Goal: Communication & Community: Answer question/provide support

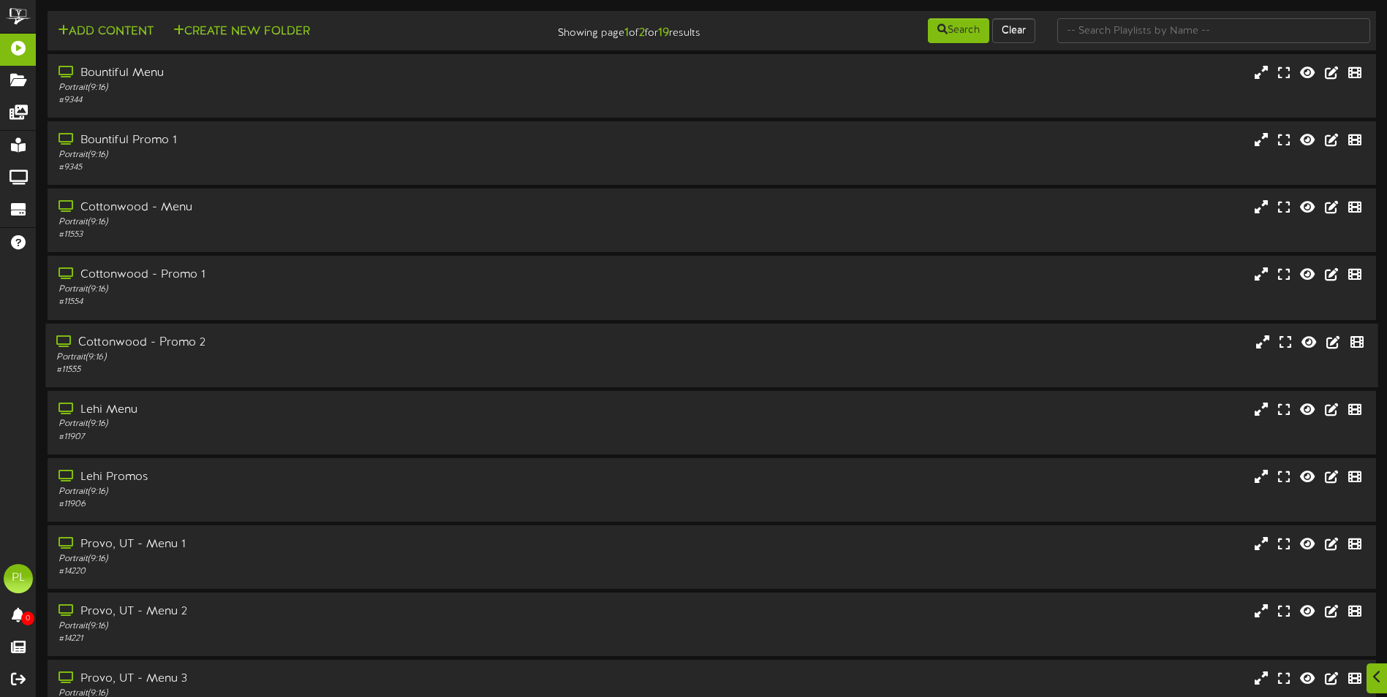
scroll to position [87, 0]
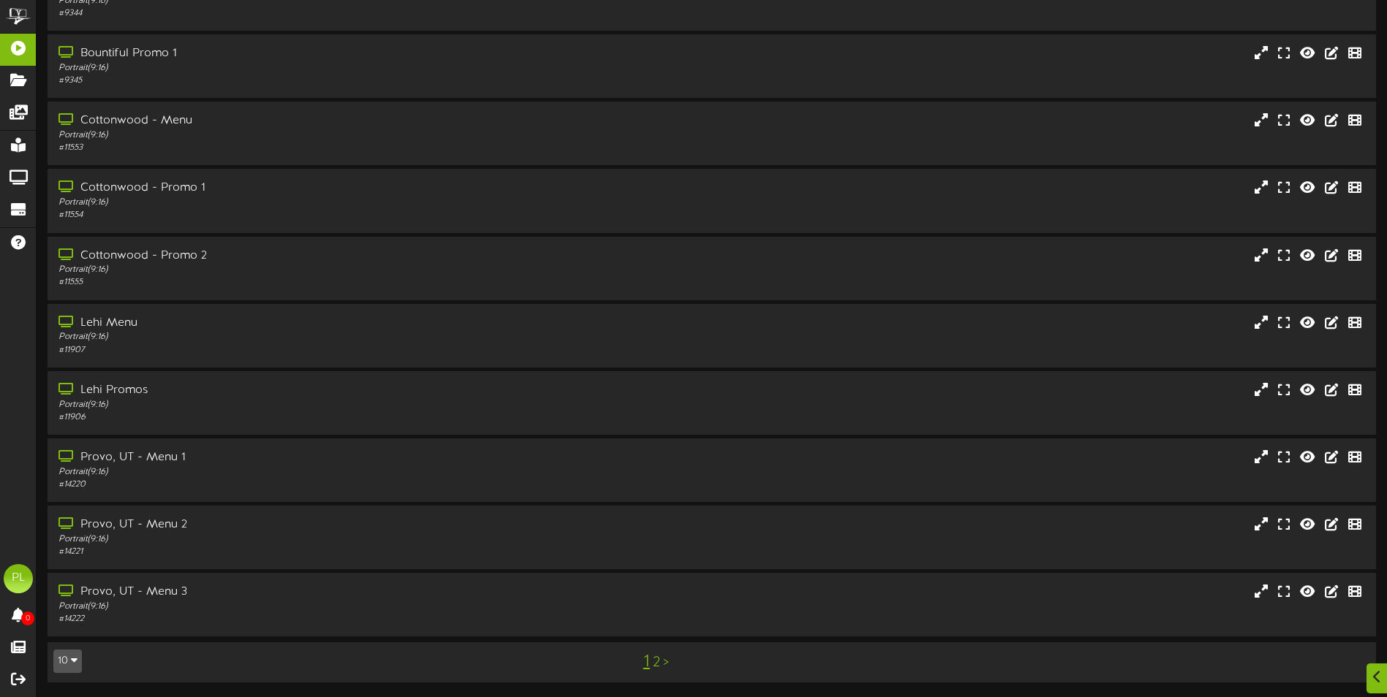
click at [659, 663] on link "2" at bounding box center [656, 663] width 7 height 16
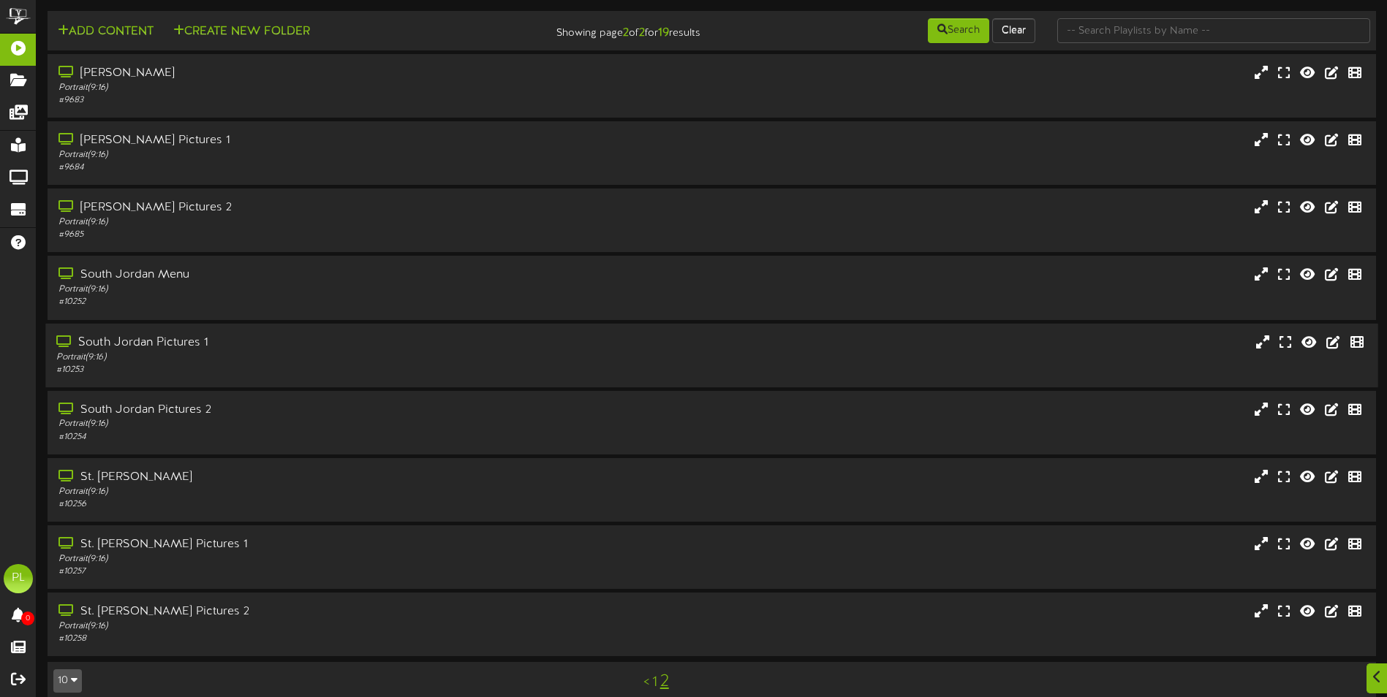
scroll to position [19, 0]
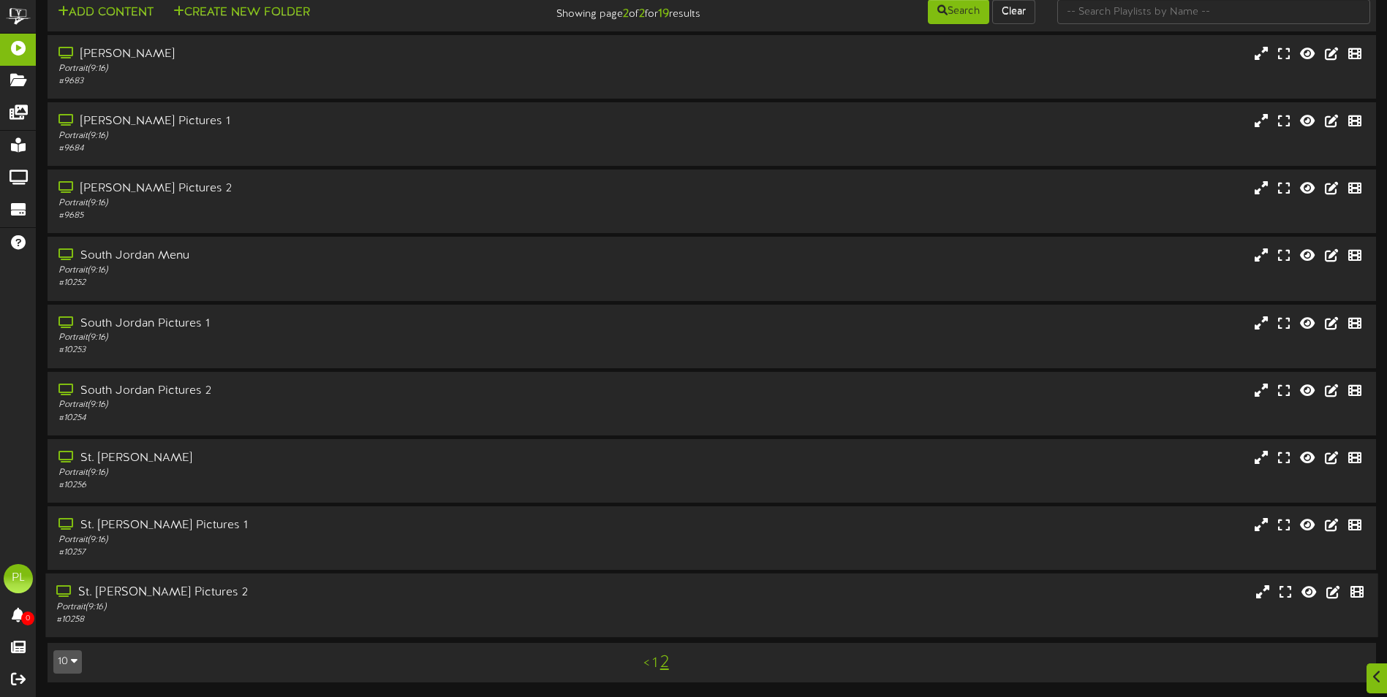
click at [238, 604] on div "Portrait ( 9:16 )" at bounding box center [322, 608] width 533 height 12
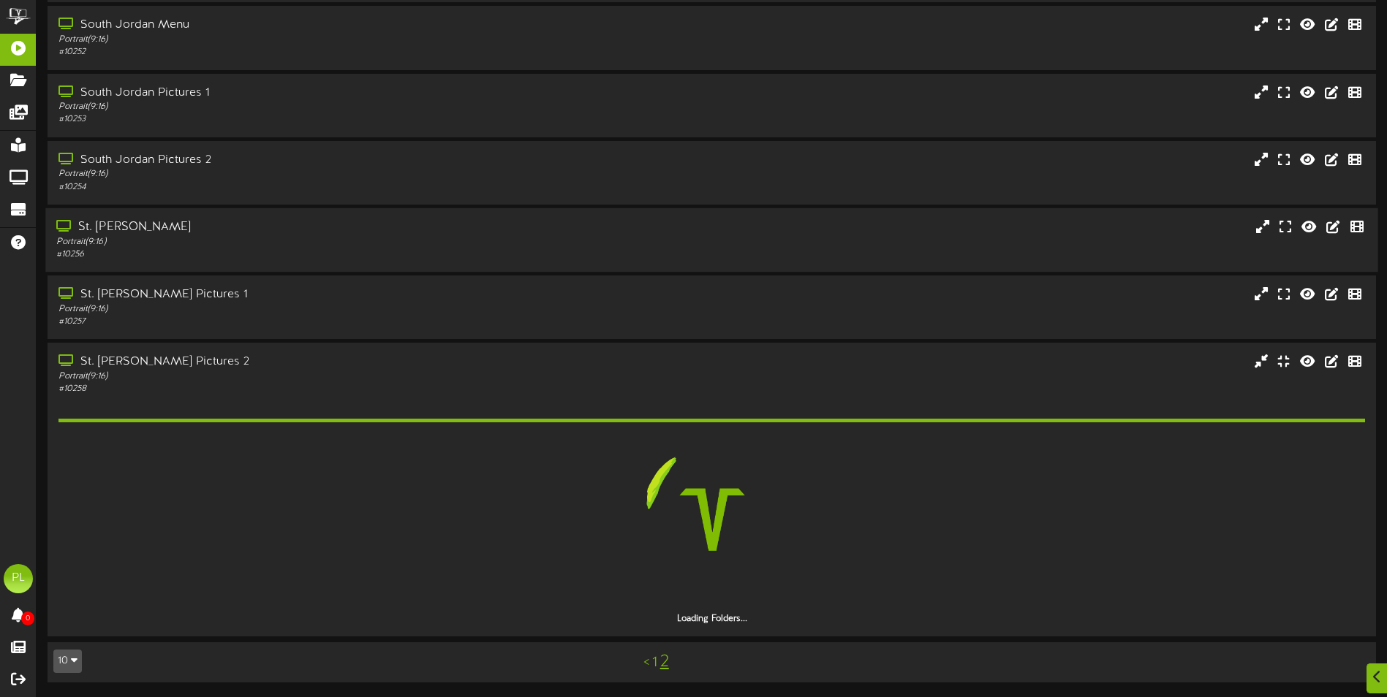
scroll to position [208, 0]
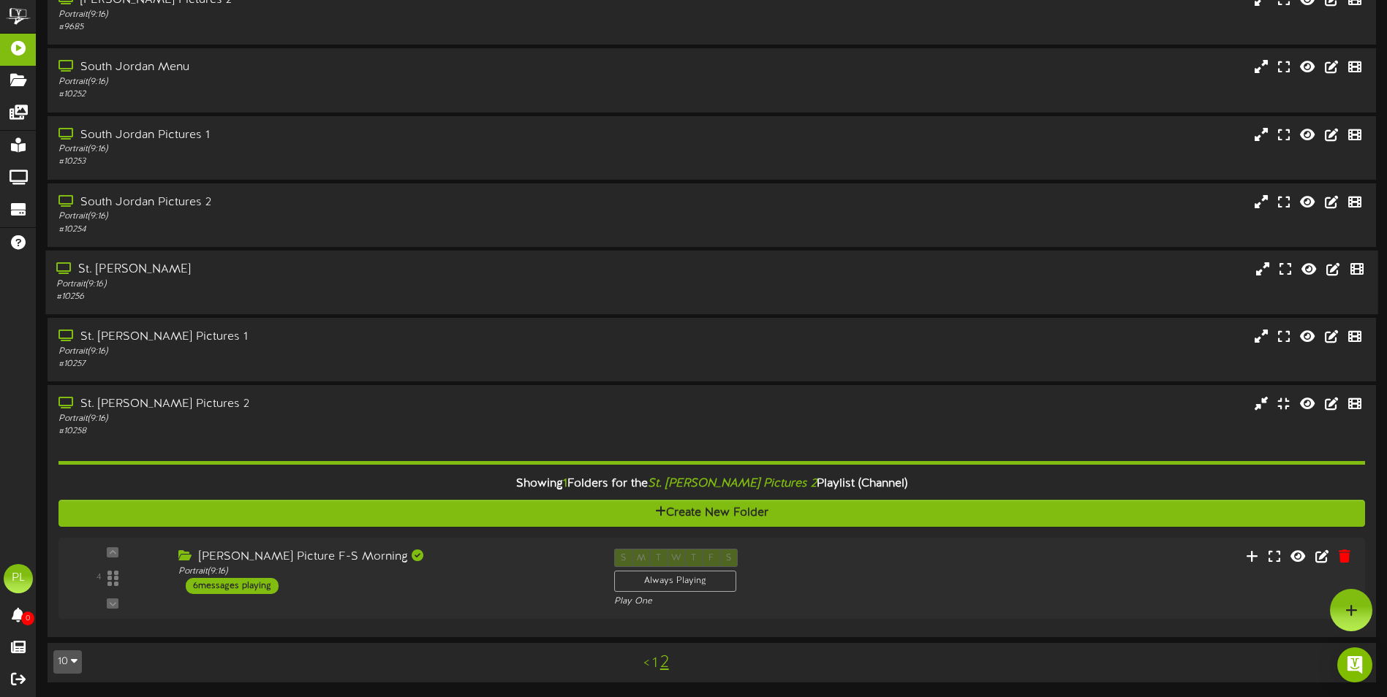
click at [219, 281] on div "Portrait ( 9:16 )" at bounding box center [322, 284] width 533 height 12
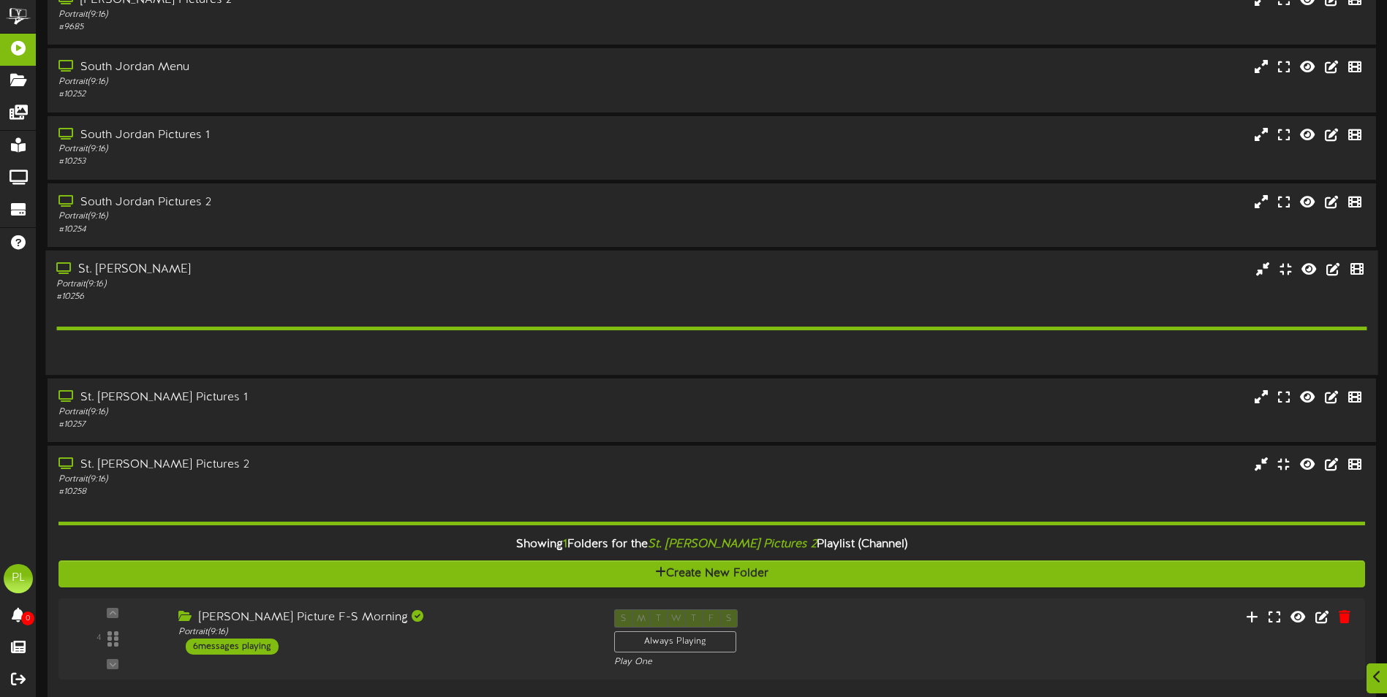
scroll to position [250, 0]
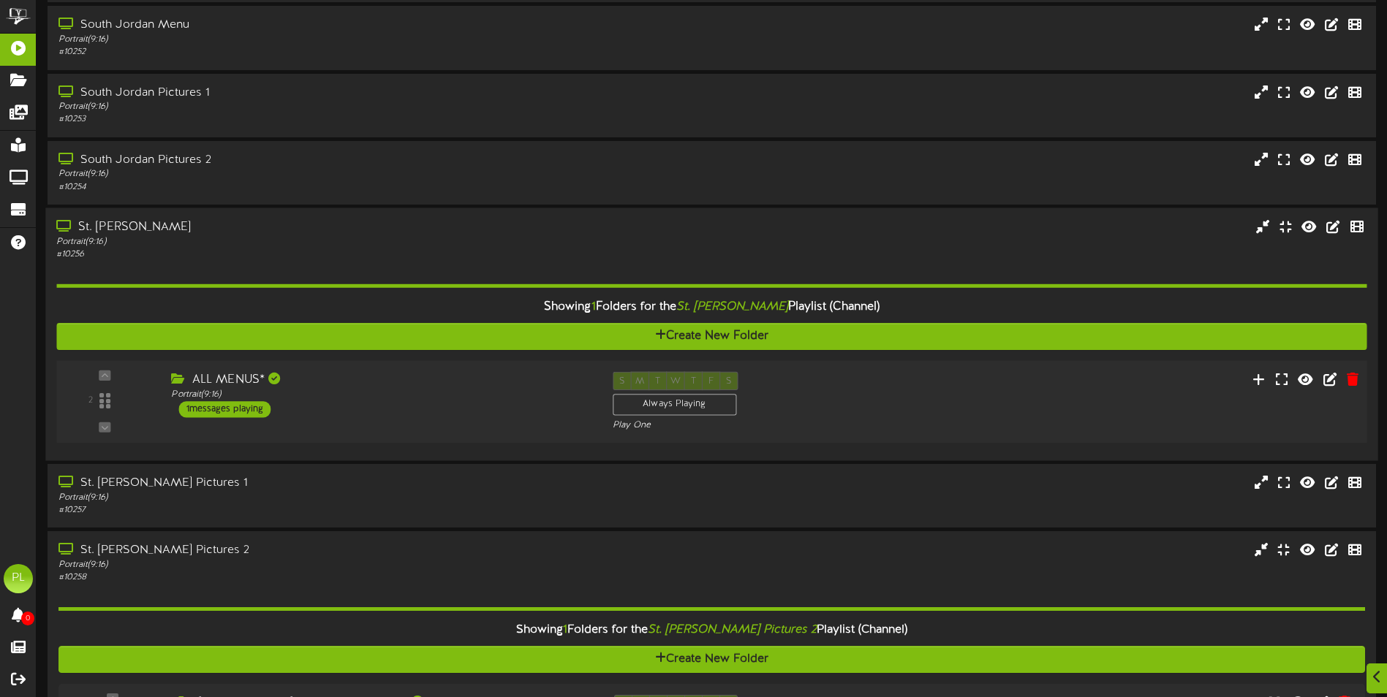
click at [366, 384] on div "ALL MENUS*" at bounding box center [380, 379] width 419 height 17
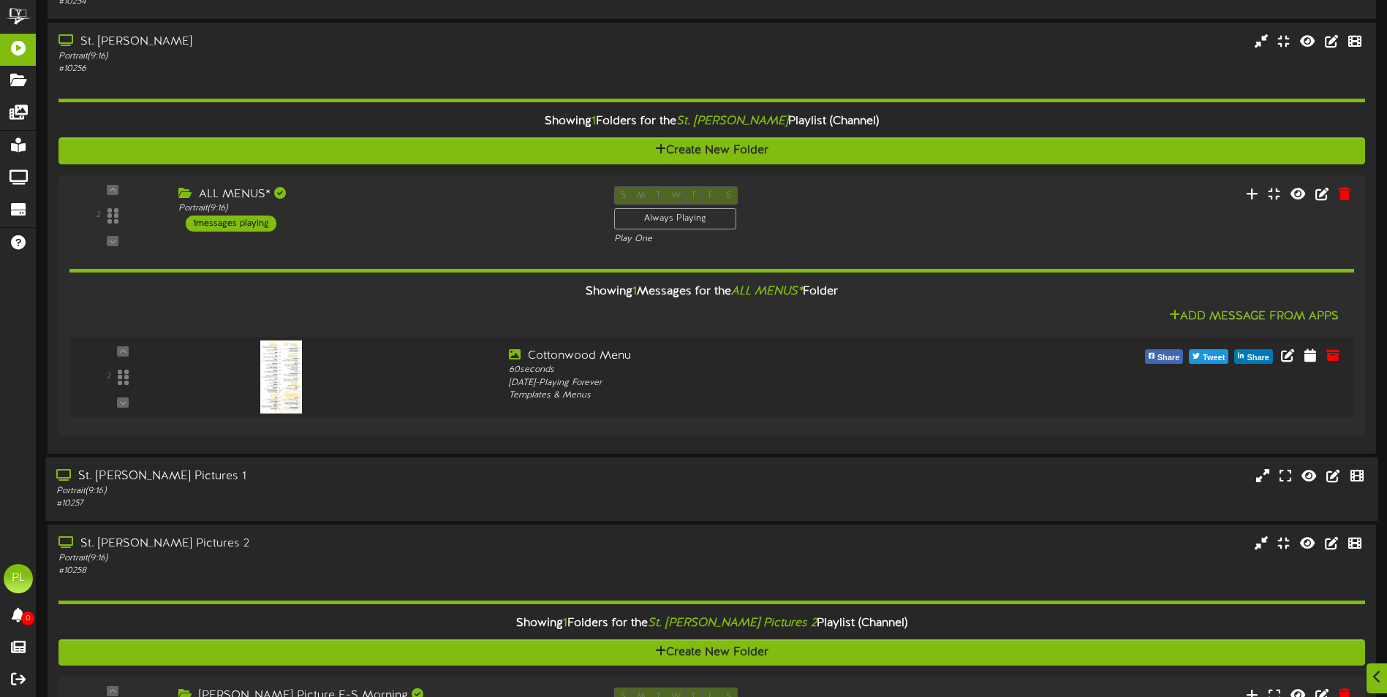
scroll to position [469, 0]
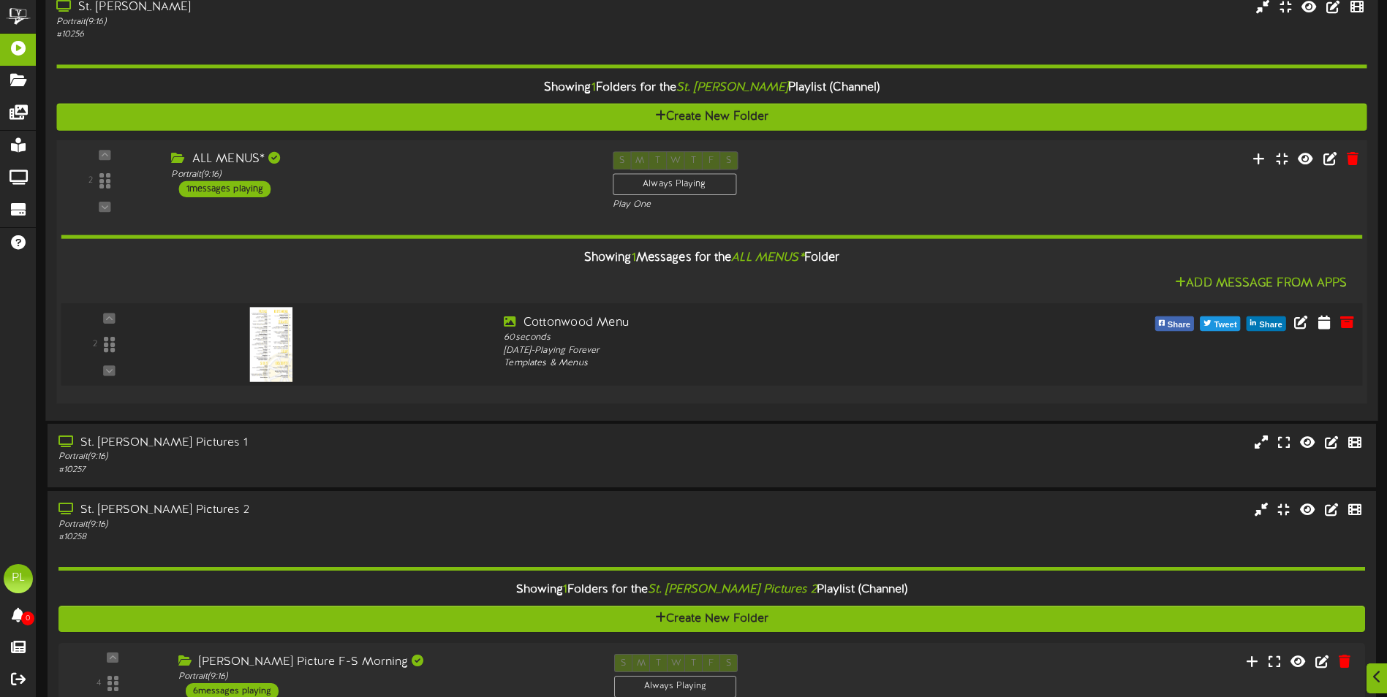
click at [289, 350] on img at bounding box center [271, 344] width 42 height 75
click at [373, 344] on div at bounding box center [328, 340] width 328 height 53
click at [360, 194] on div "ALL MENUS* Portrait ( 9:16 ) 1 messages playing" at bounding box center [380, 174] width 441 height 46
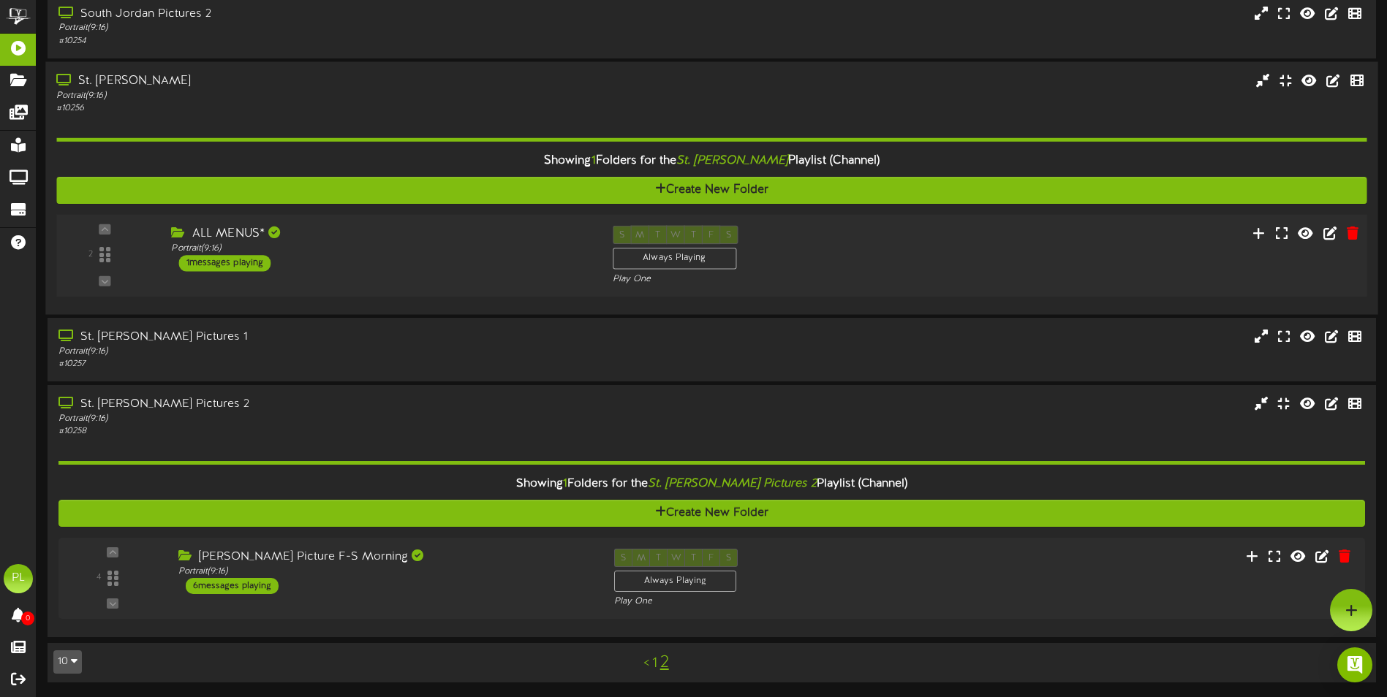
click at [349, 227] on div "ALL MENUS*" at bounding box center [380, 233] width 419 height 17
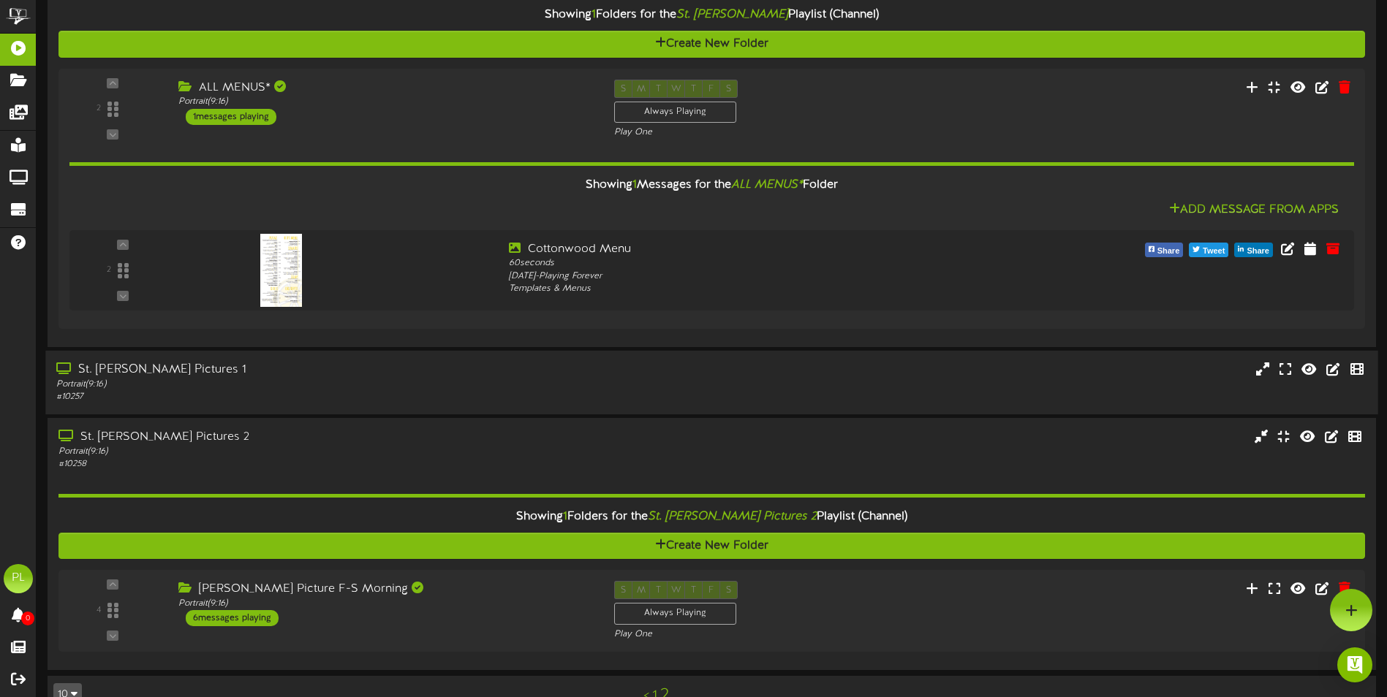
scroll to position [396, 0]
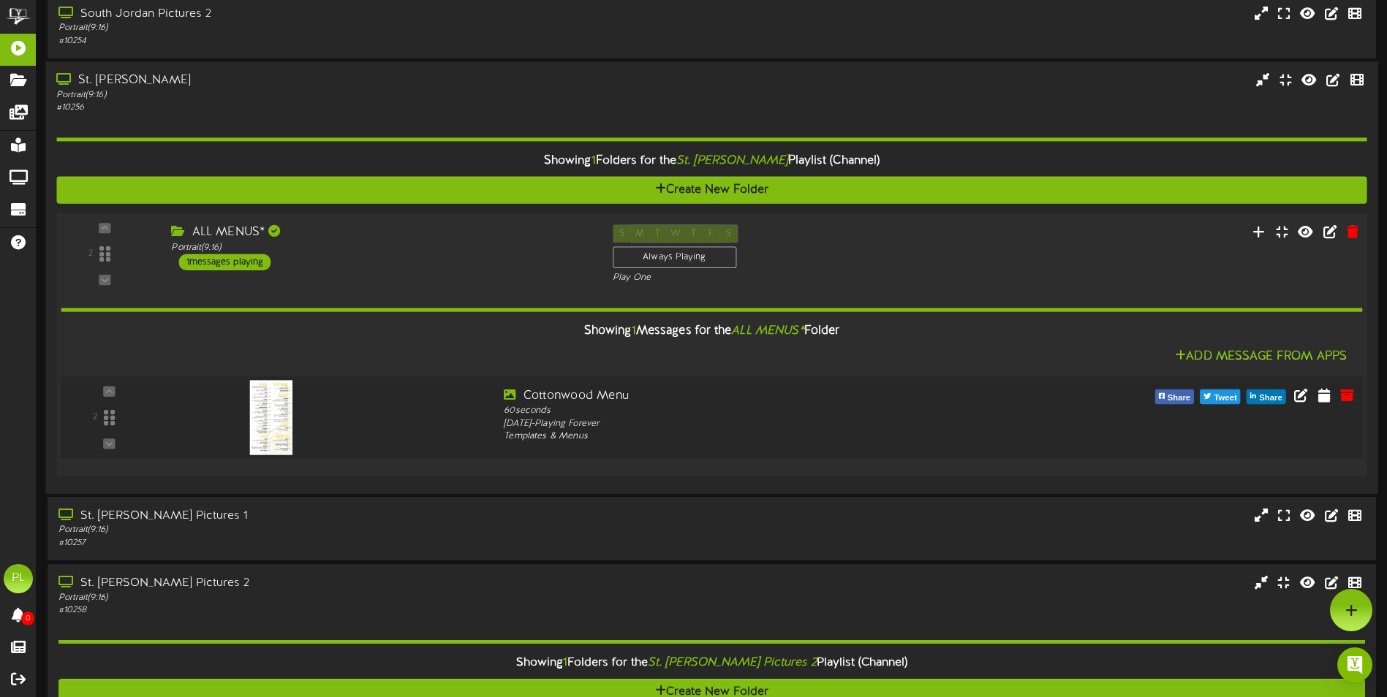
click at [420, 420] on div at bounding box center [328, 413] width 328 height 53
click at [384, 244] on div "Portrait ( 9:16 )" at bounding box center [380, 247] width 419 height 12
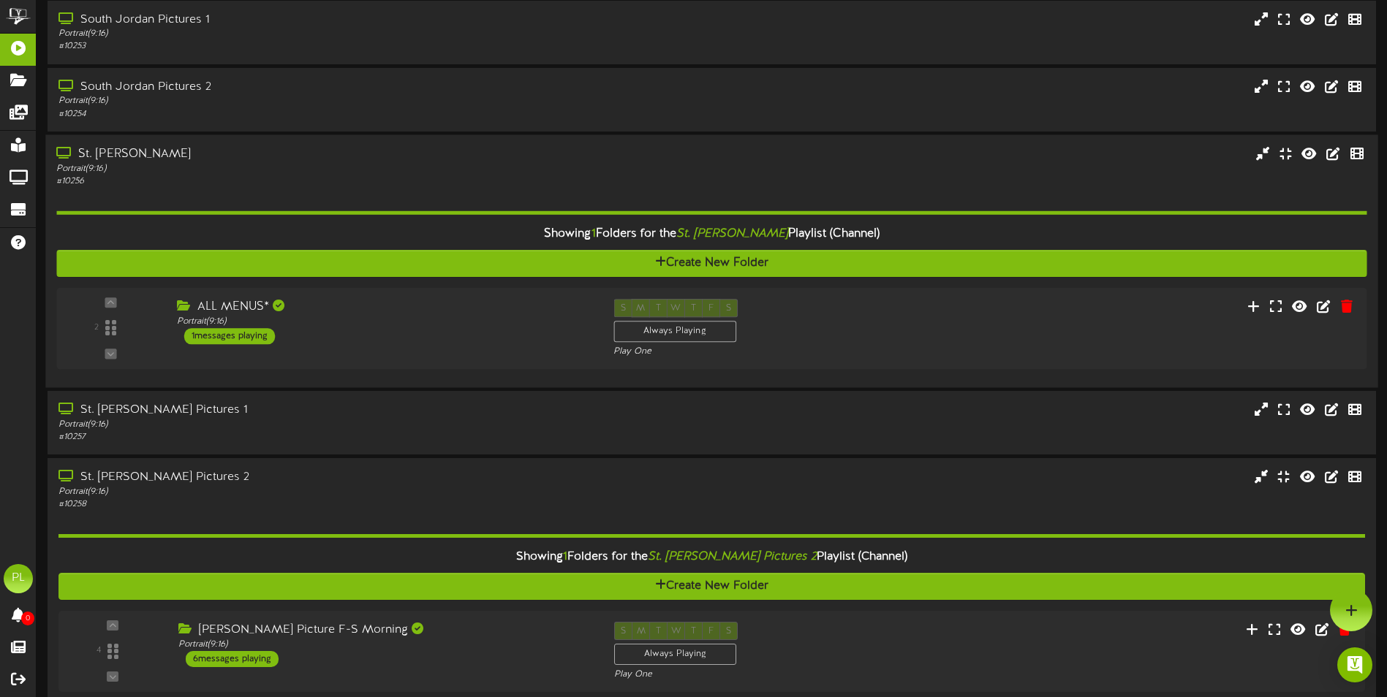
click at [345, 172] on div "Portrait ( 9:16 )" at bounding box center [322, 168] width 533 height 12
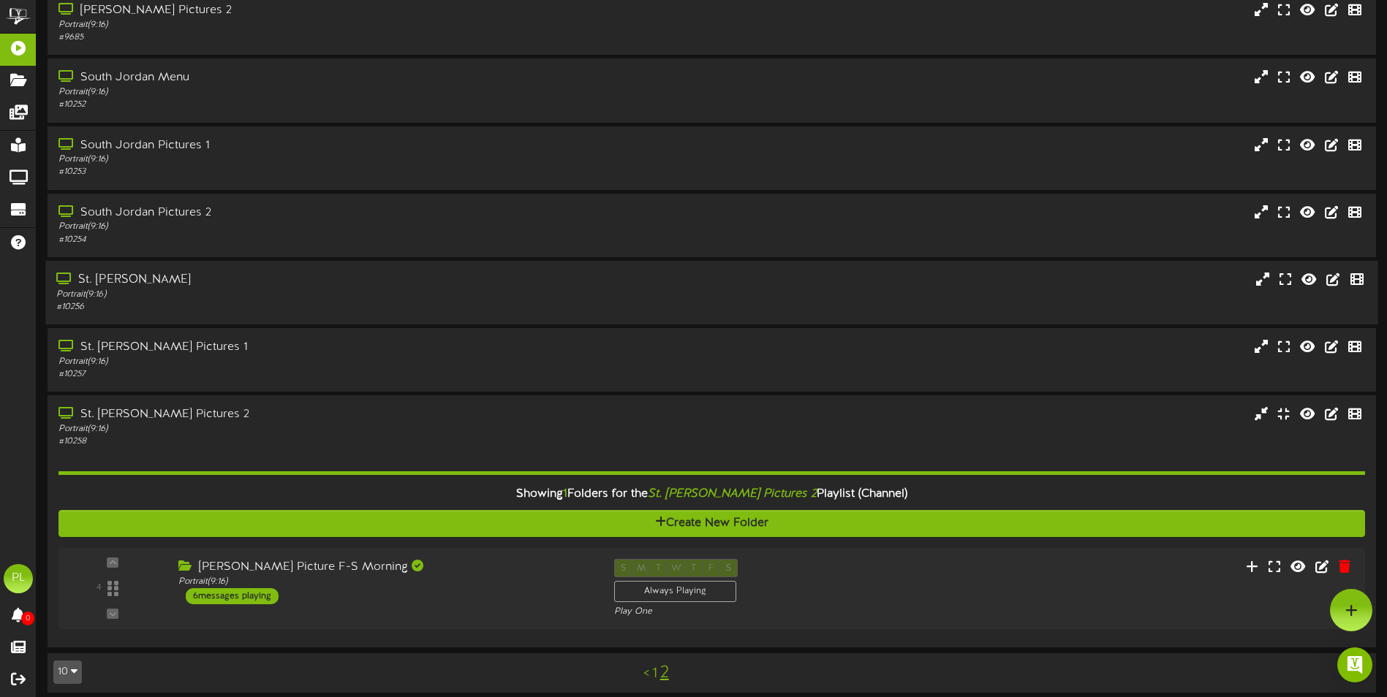
scroll to position [61, 0]
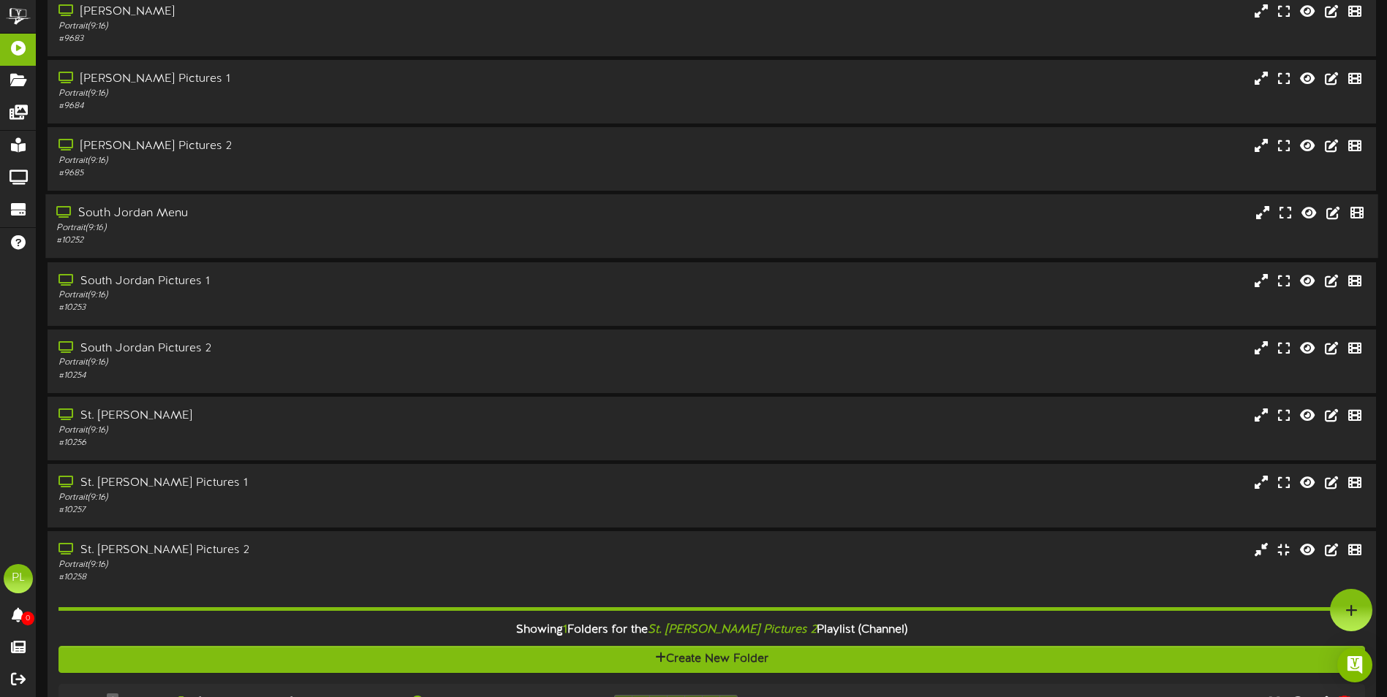
click at [227, 221] on div "South Jordan Menu" at bounding box center [322, 213] width 533 height 17
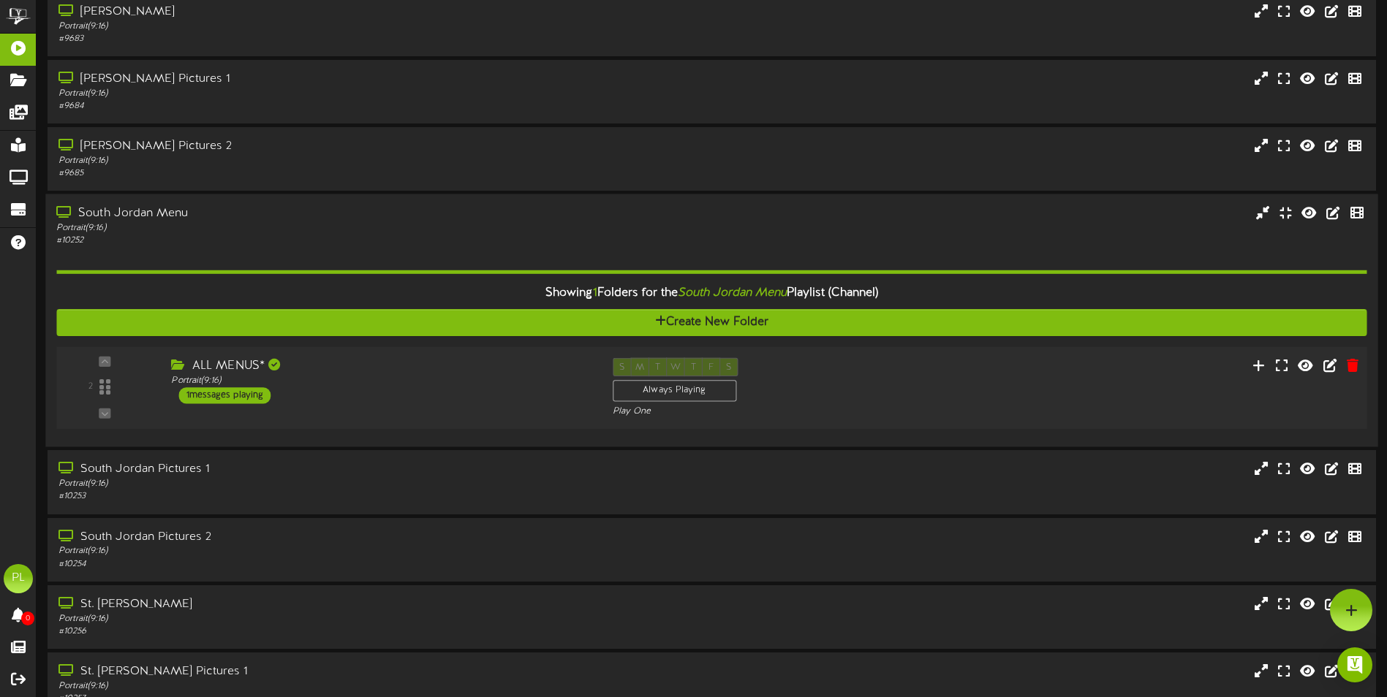
click at [427, 391] on div "ALL MENUS* Portrait ( 9:16 ) 1 messages playing" at bounding box center [380, 381] width 441 height 46
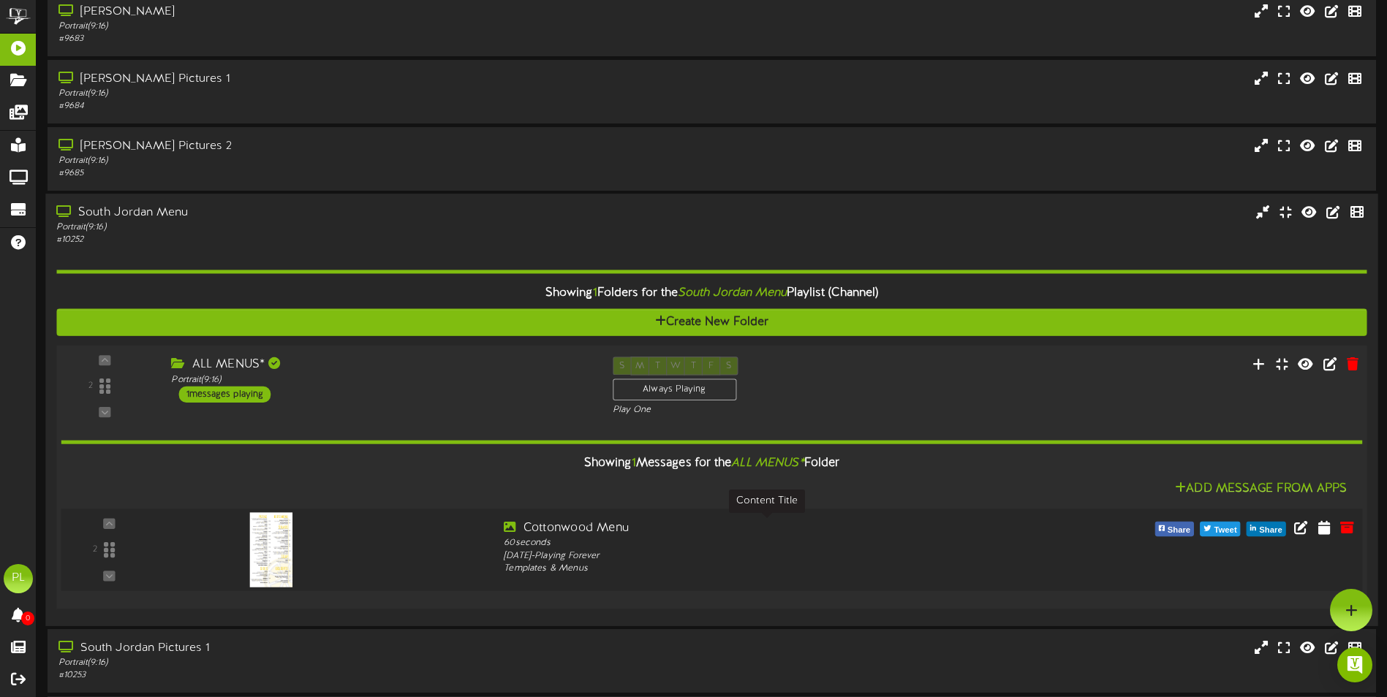
click at [709, 523] on div "Cottonwood Menu" at bounding box center [766, 528] width 525 height 17
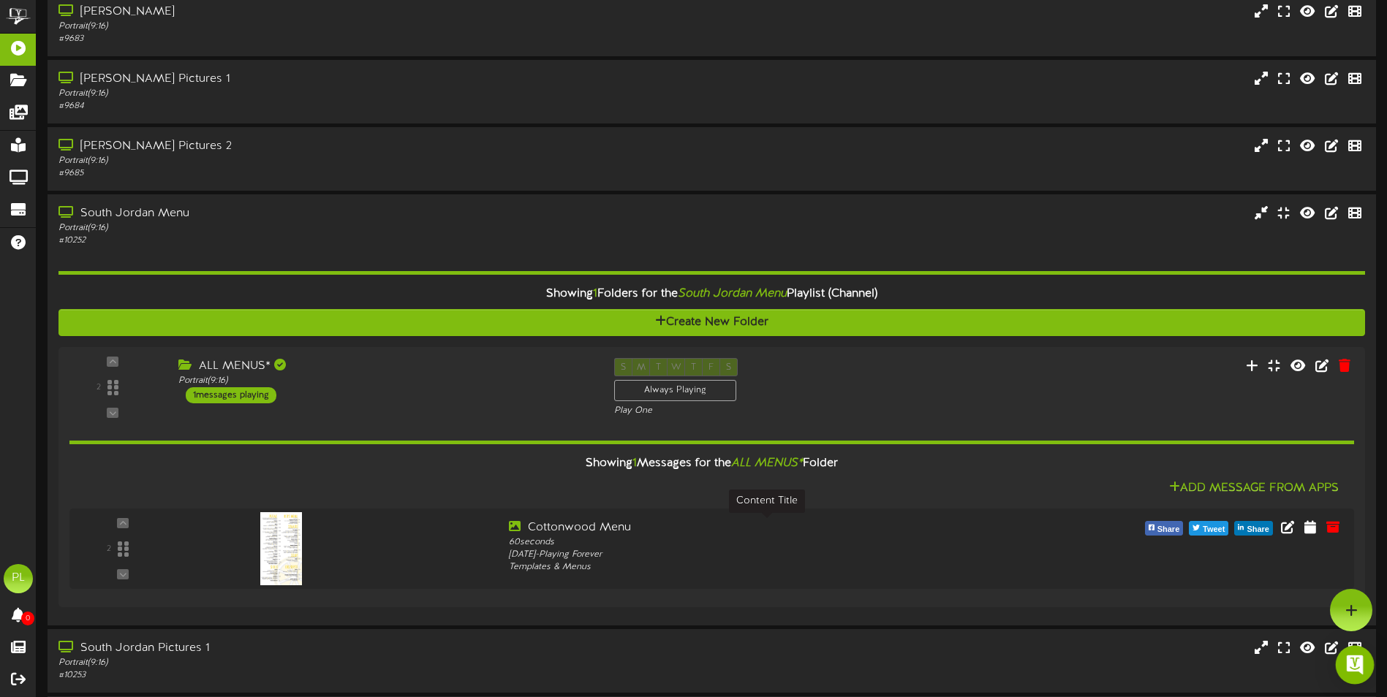
click at [1350, 678] on div "Open Intercom Messenger" at bounding box center [1354, 665] width 39 height 39
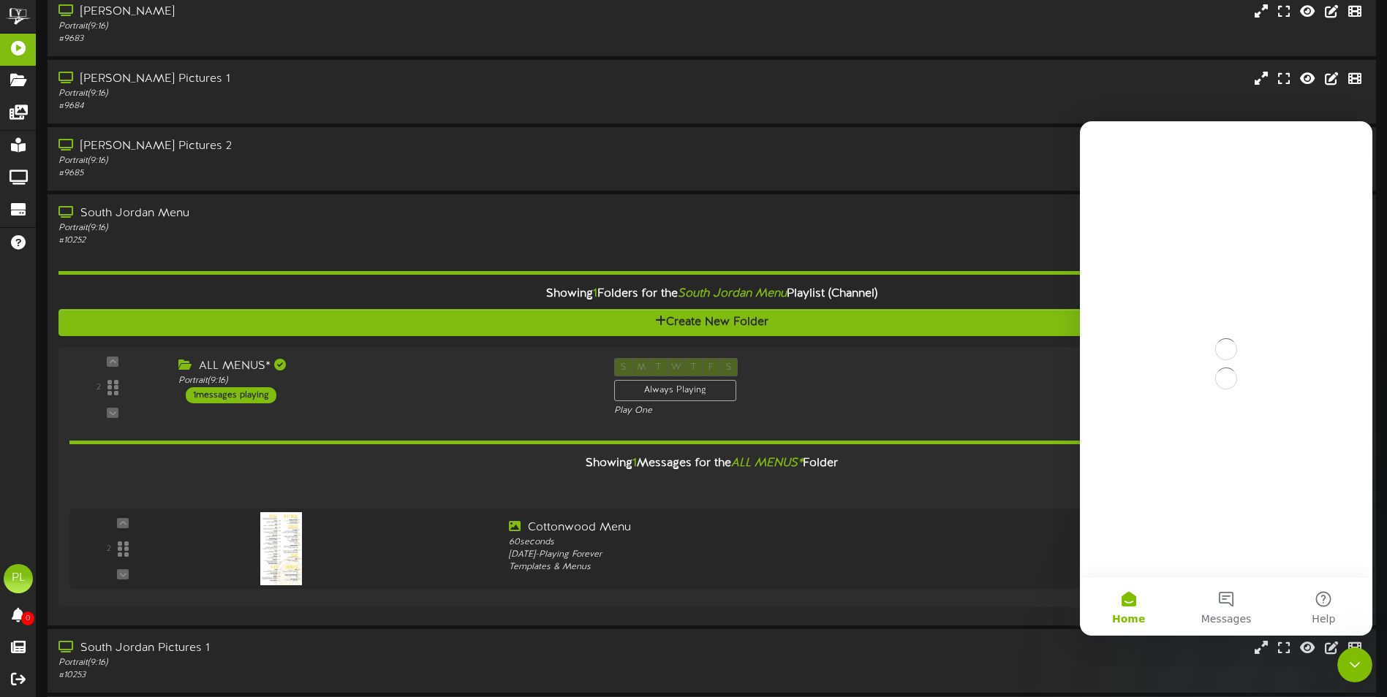
scroll to position [0, 0]
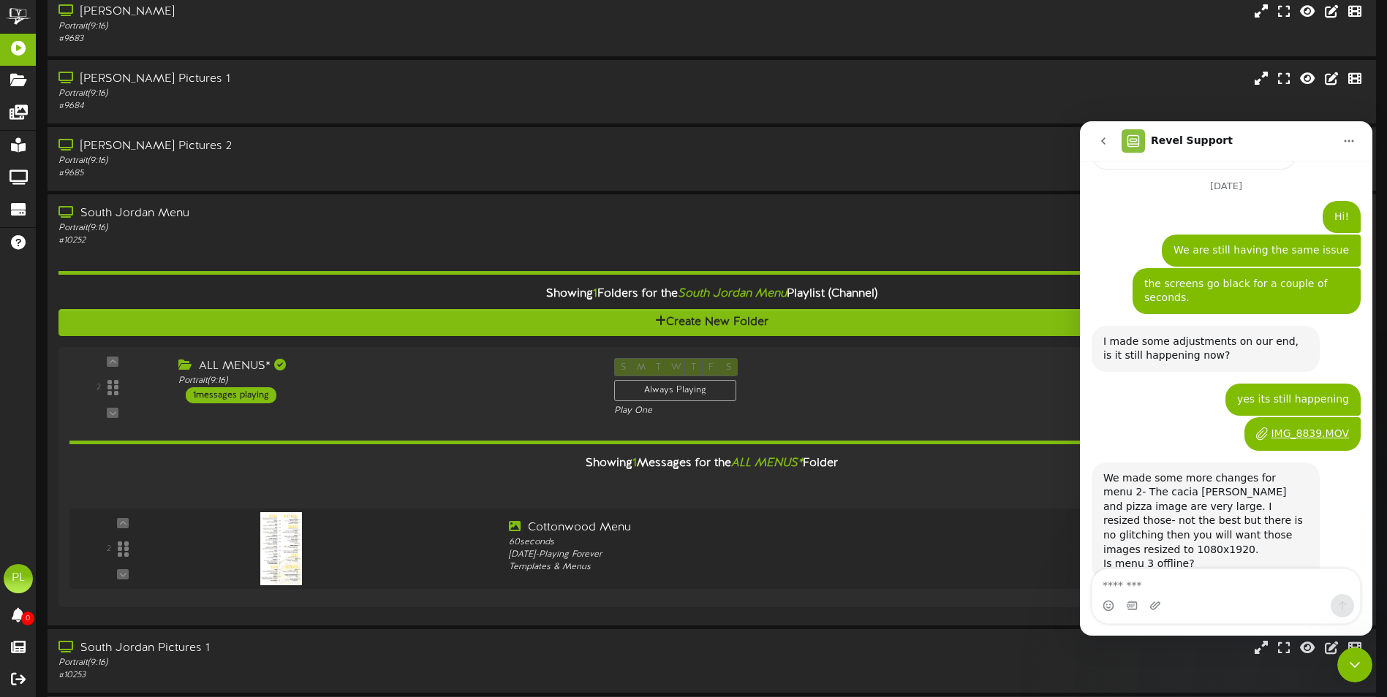
scroll to position [1829, 0]
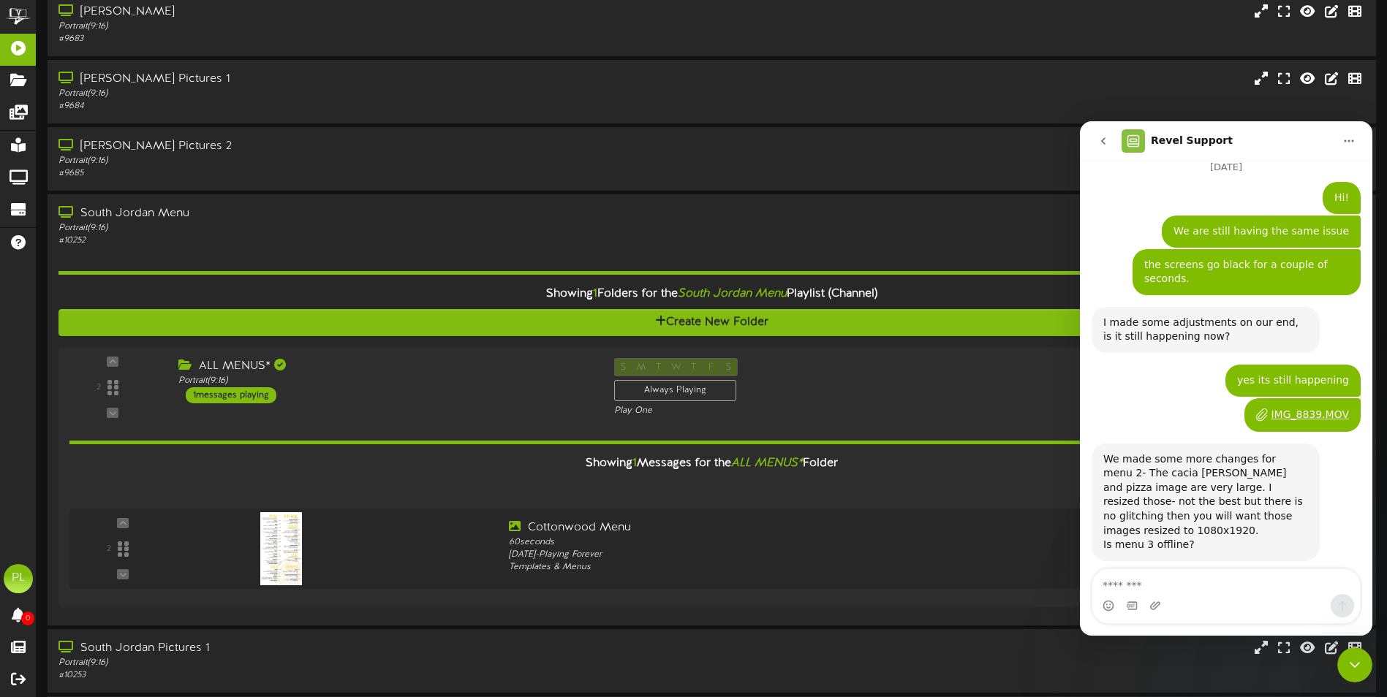
click at [1122, 582] on textarea "Message…" at bounding box center [1226, 581] width 268 height 25
type textarea "**"
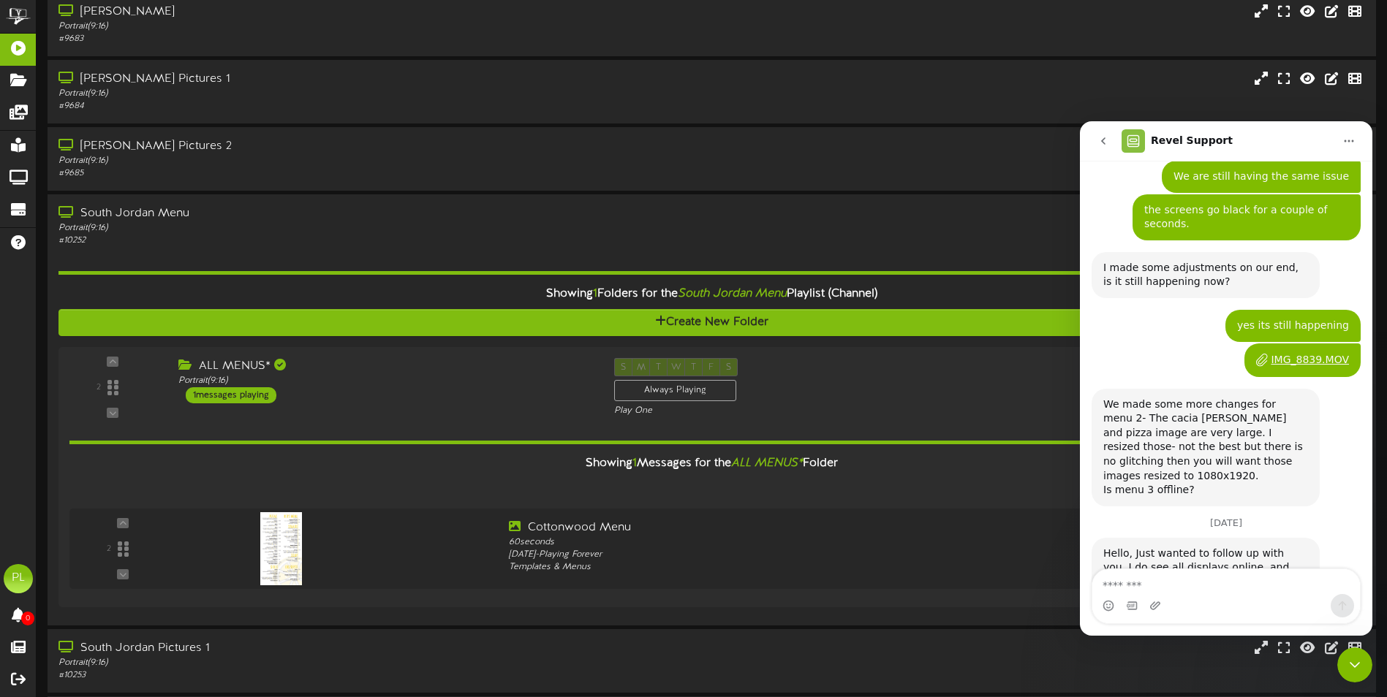
scroll to position [1892, 0]
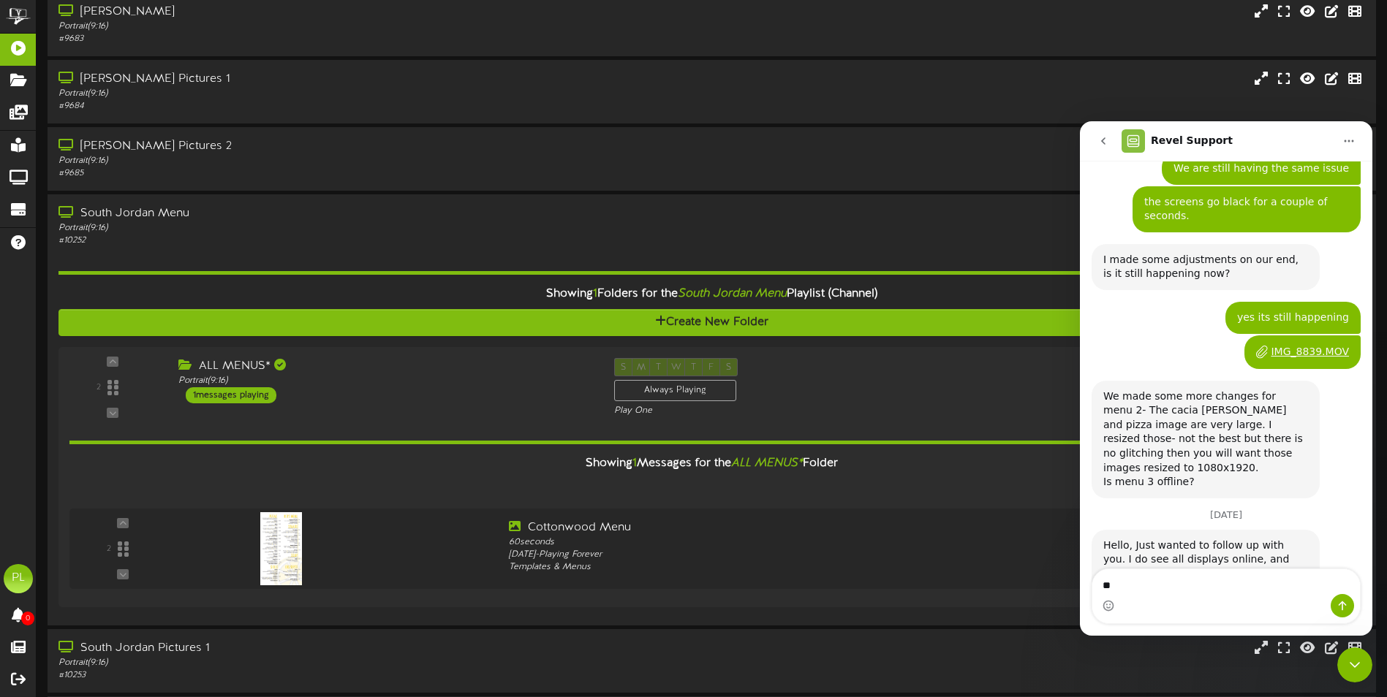
type textarea "*"
click at [541, 247] on div "Showing 1 Folders for the South Jordan Menu Playlist (Channel) Create New Folde…" at bounding box center [711, 431] width 1310 height 368
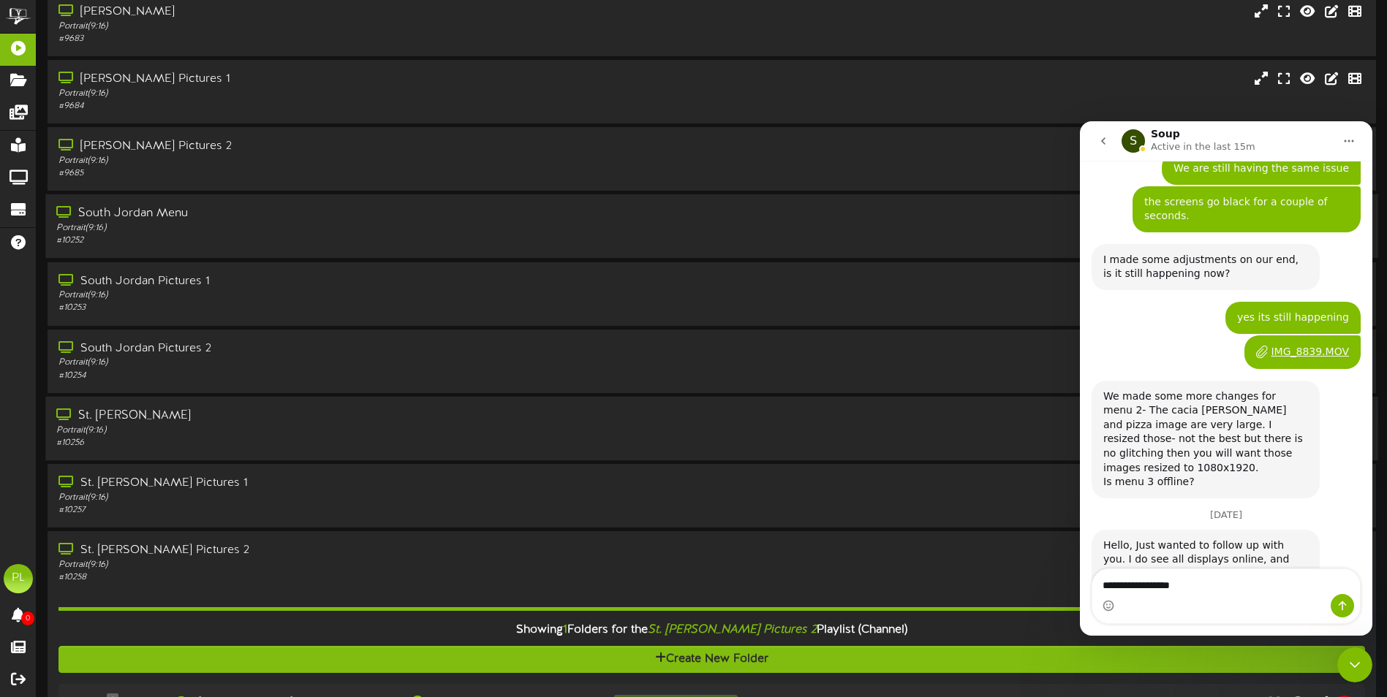
click at [242, 429] on div "Portrait ( 9:16 )" at bounding box center [322, 431] width 533 height 12
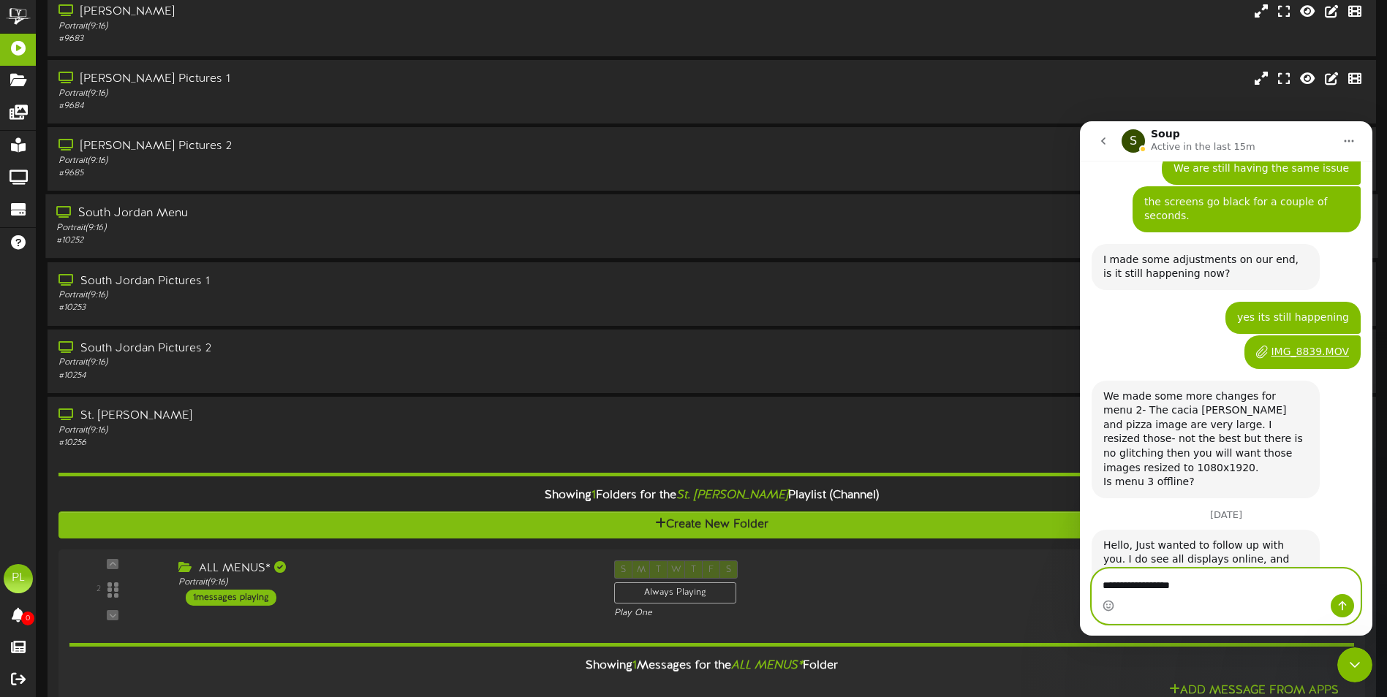
drag, startPoint x: 1218, startPoint y: 586, endPoint x: 1123, endPoint y: 586, distance: 95.7
click at [1123, 586] on textarea "**********" at bounding box center [1226, 581] width 268 height 25
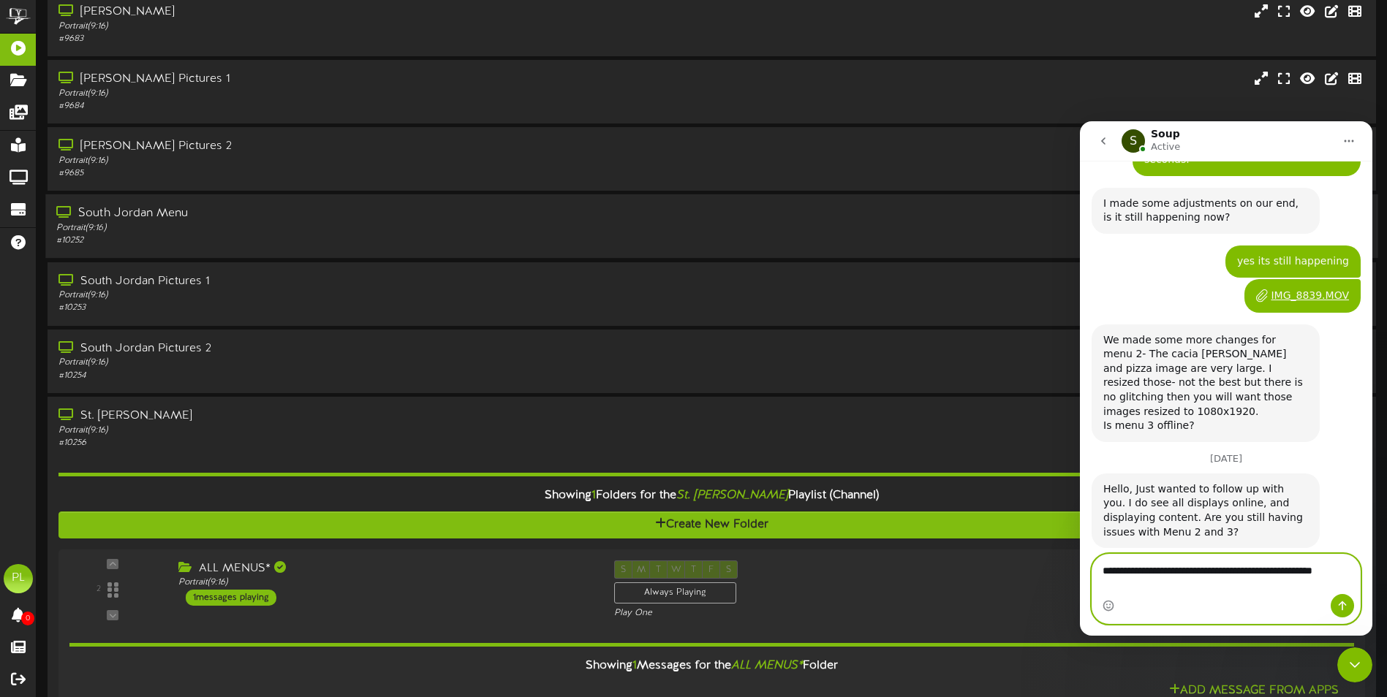
scroll to position [1951, 0]
type textarea "**********"
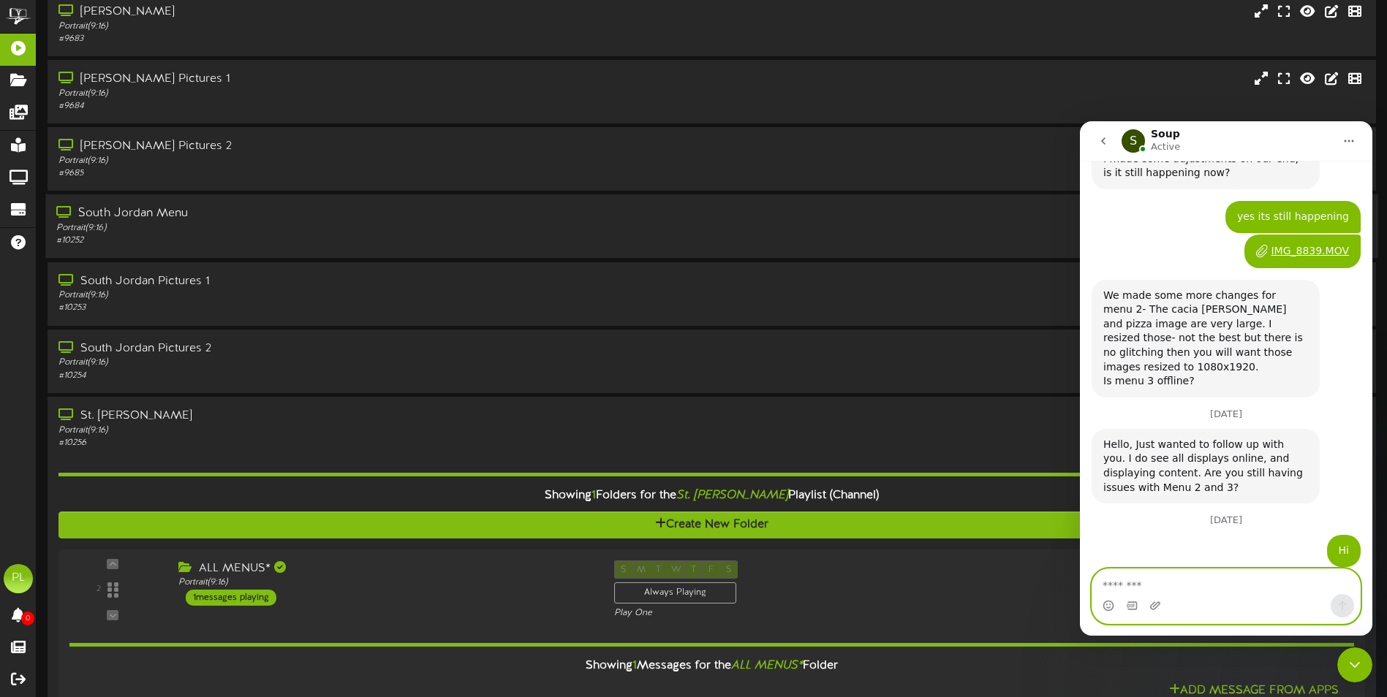
scroll to position [1994, 0]
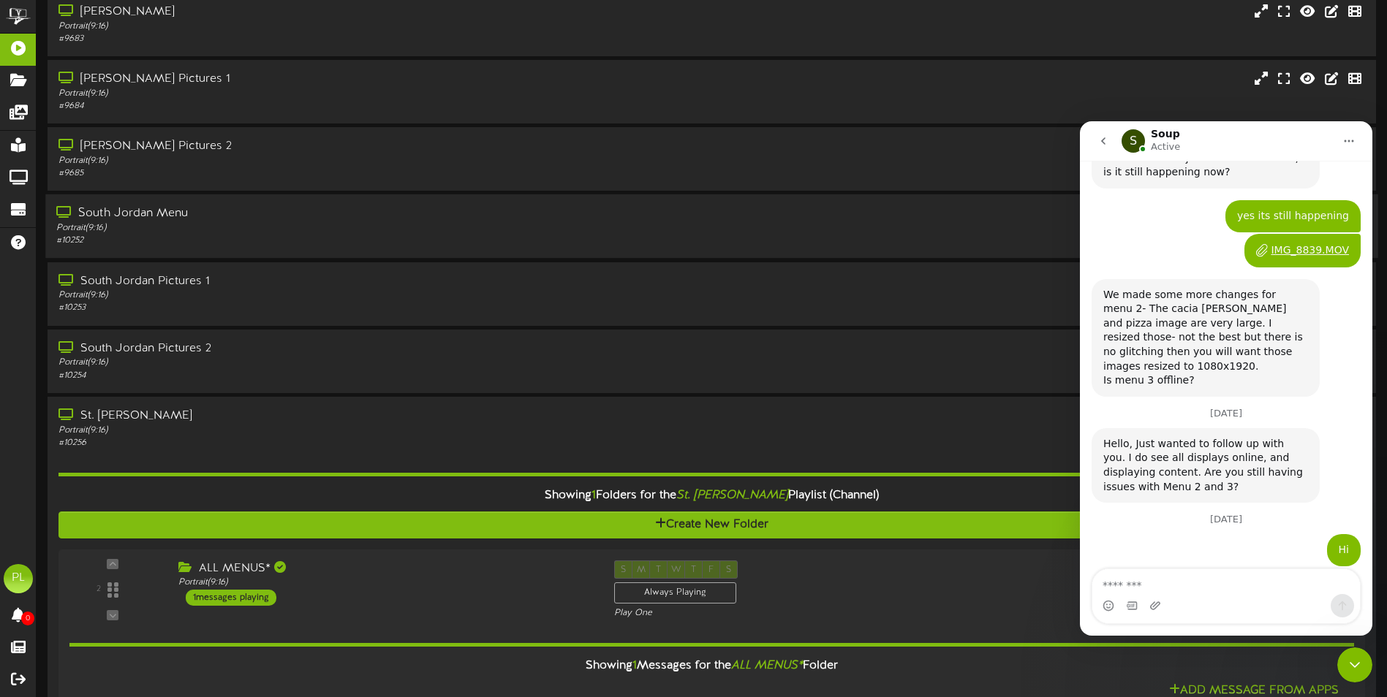
click at [1155, 613] on div "Intercom messenger" at bounding box center [1156, 605] width 15 height 23
click at [1151, 608] on icon "Upload attachment" at bounding box center [1155, 606] width 10 height 8
click at [1150, 608] on icon "Upload attachment" at bounding box center [1155, 606] width 12 height 12
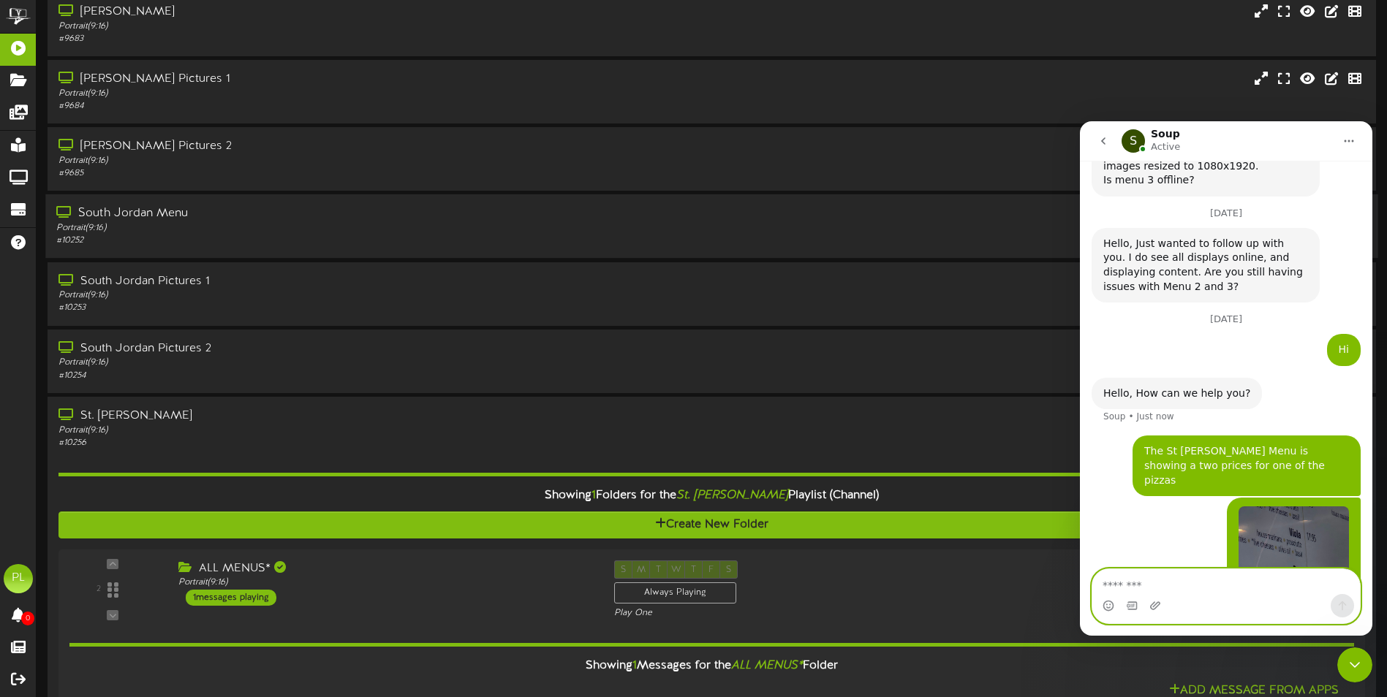
scroll to position [2209, 0]
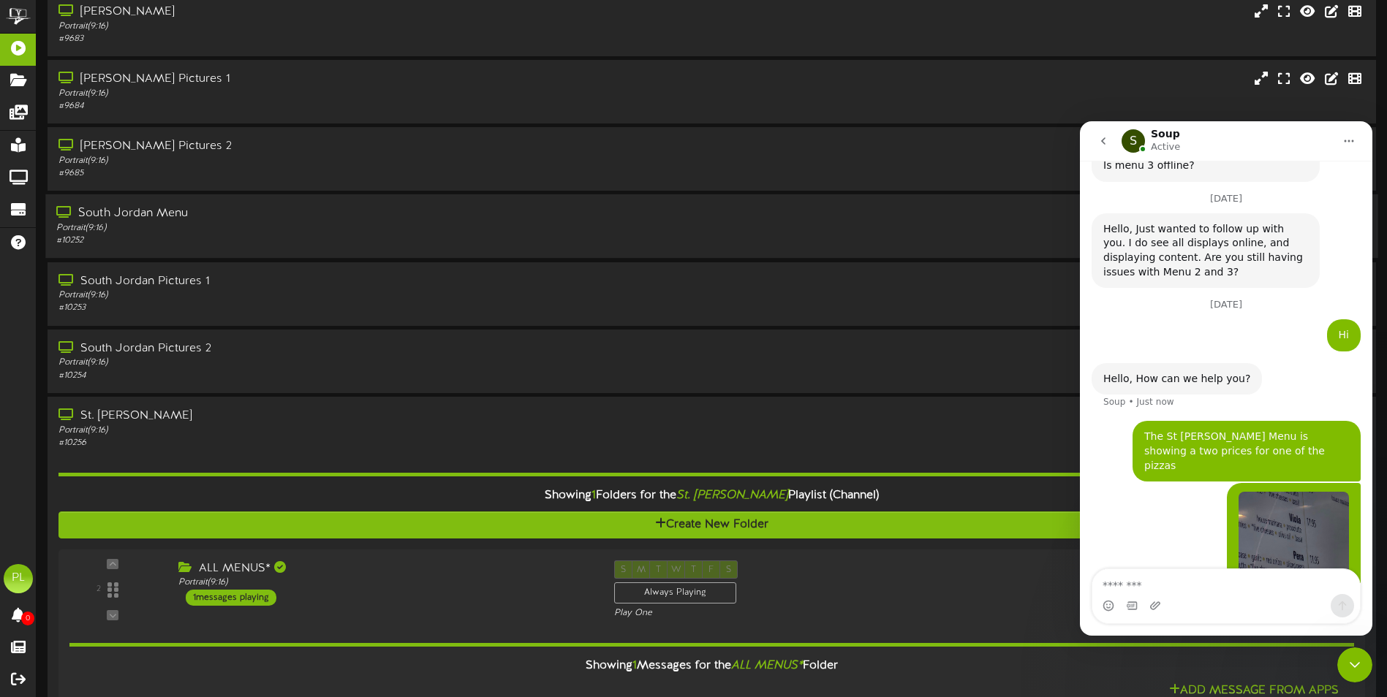
click at [1297, 492] on img "Pizzeria says…" at bounding box center [1293, 590] width 110 height 196
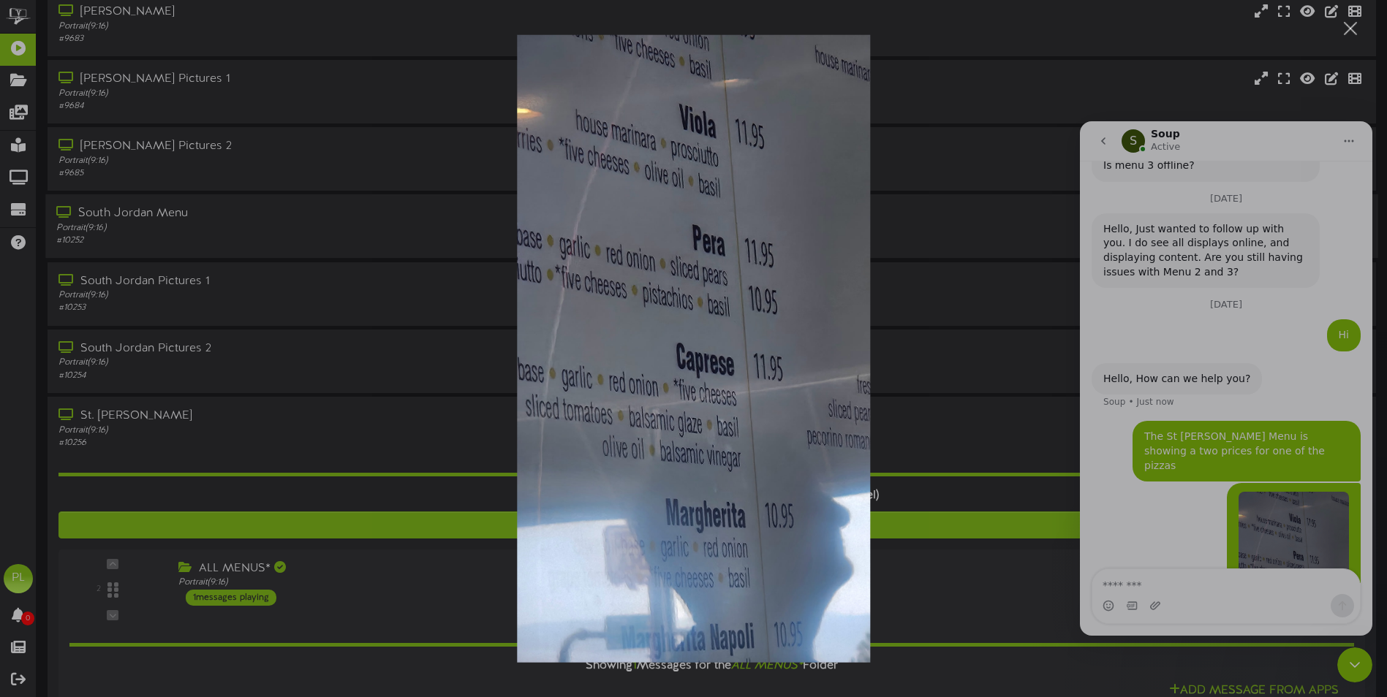
scroll to position [0, 0]
click at [737, 460] on img "Close" at bounding box center [693, 349] width 353 height 628
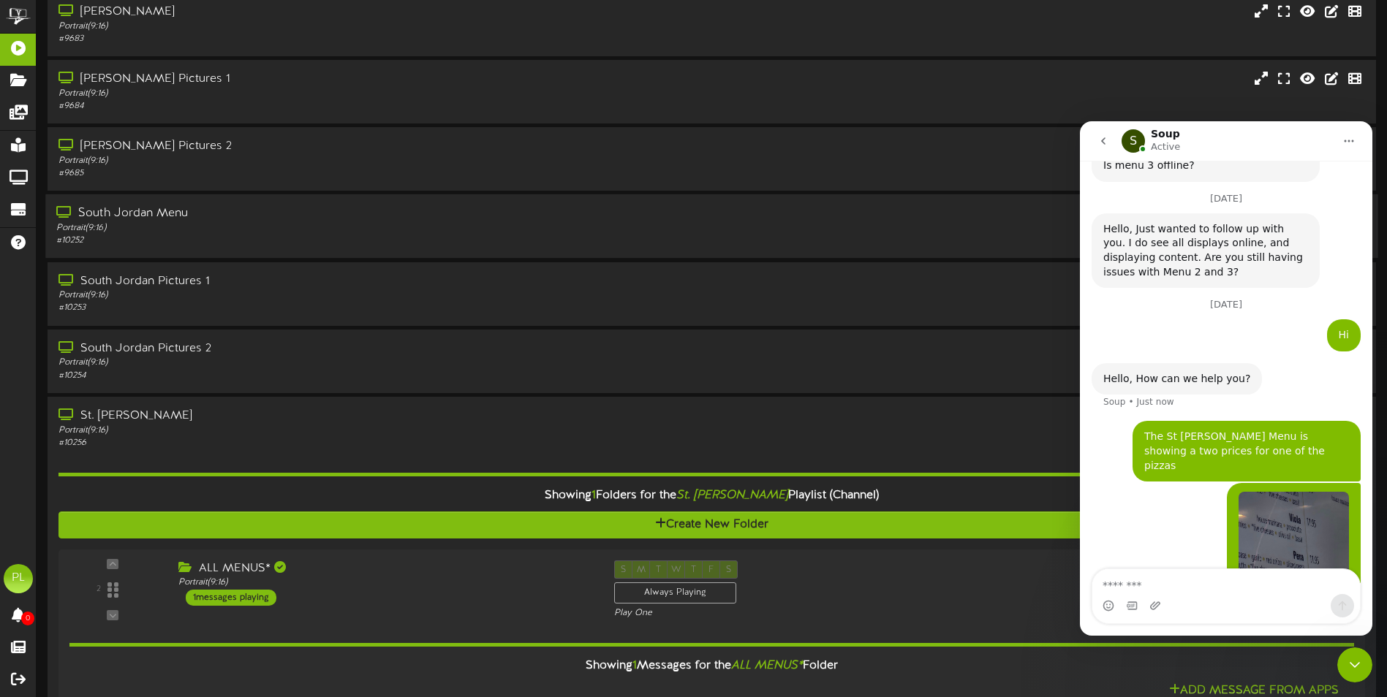
click at [1135, 595] on div "Intercom messenger" at bounding box center [1132, 605] width 12 height 23
click at [1133, 584] on textarea "Message…" at bounding box center [1226, 581] width 268 height 25
type textarea "****"
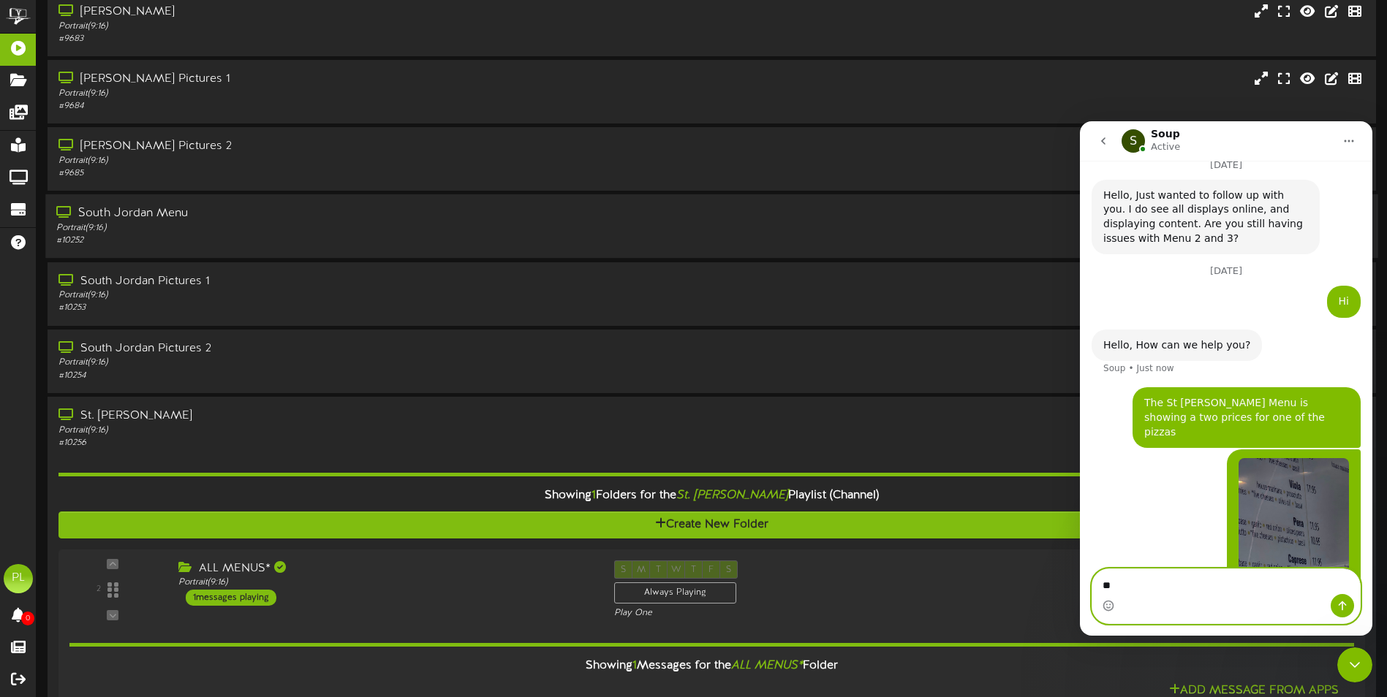
type textarea "*"
type textarea "**********"
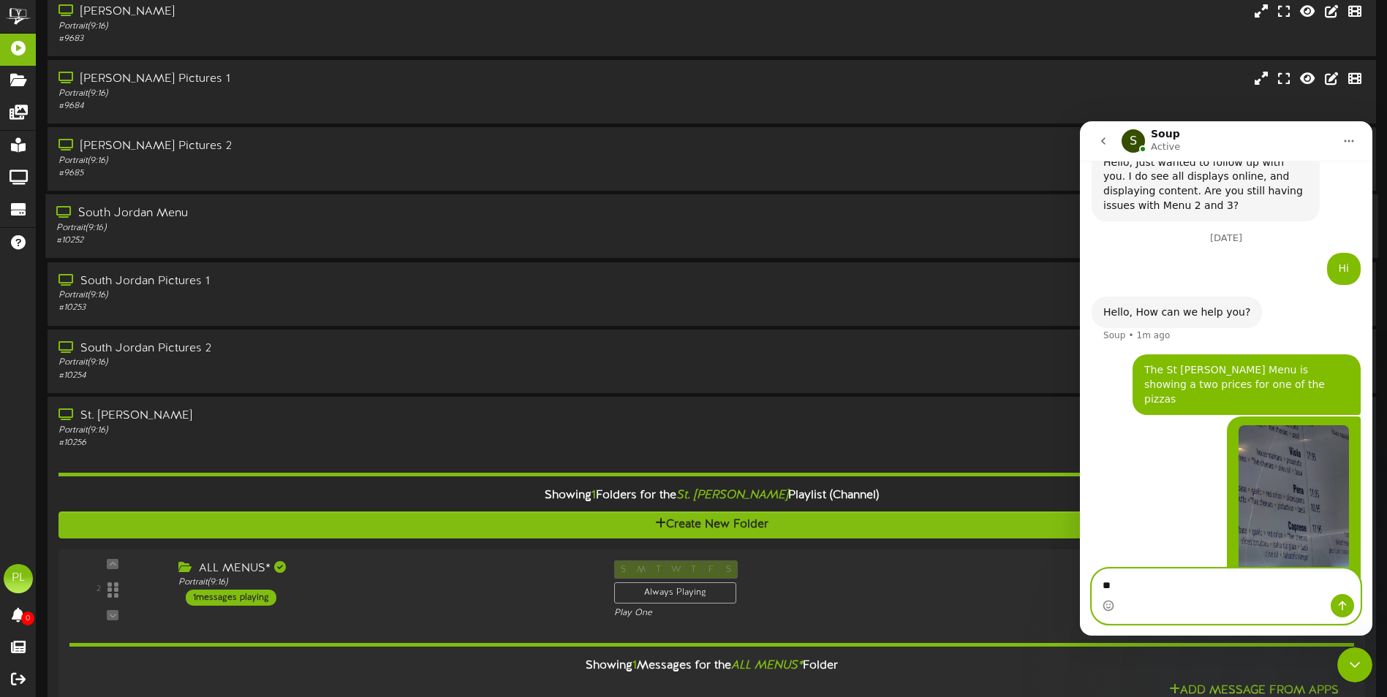
type textarea "*"
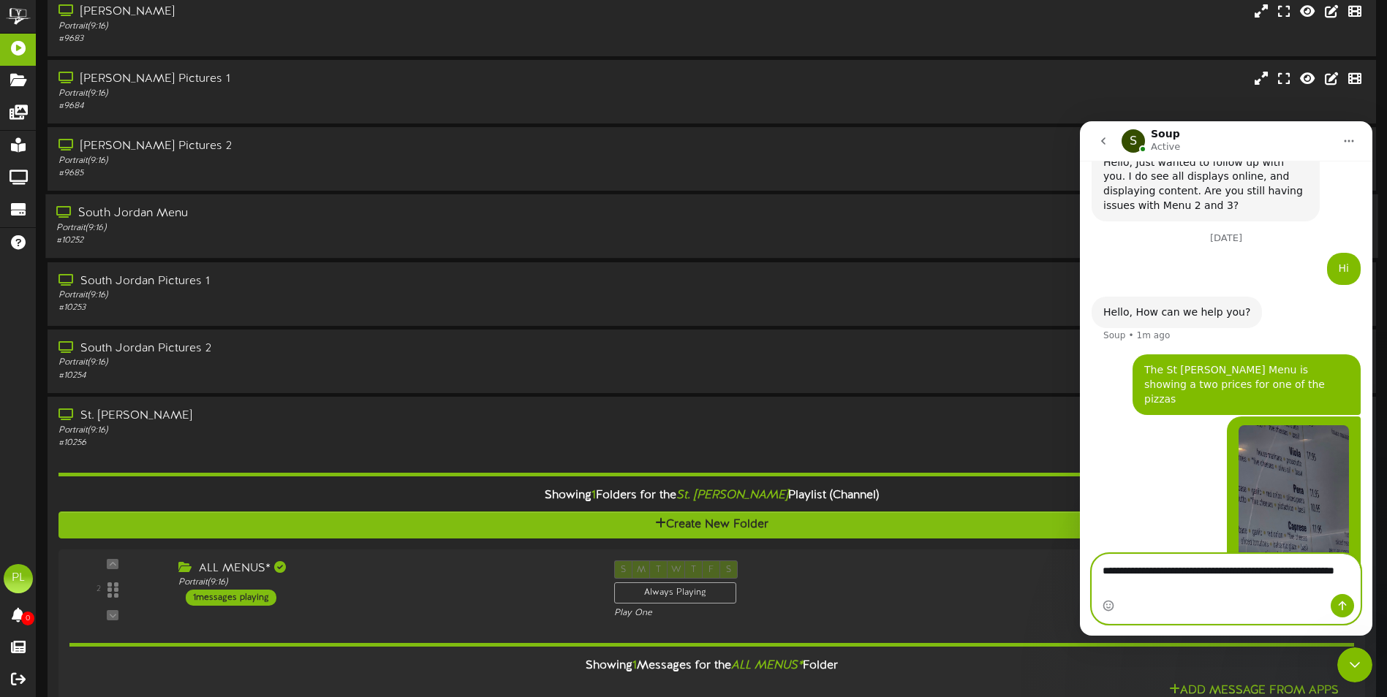
scroll to position [2290, 0]
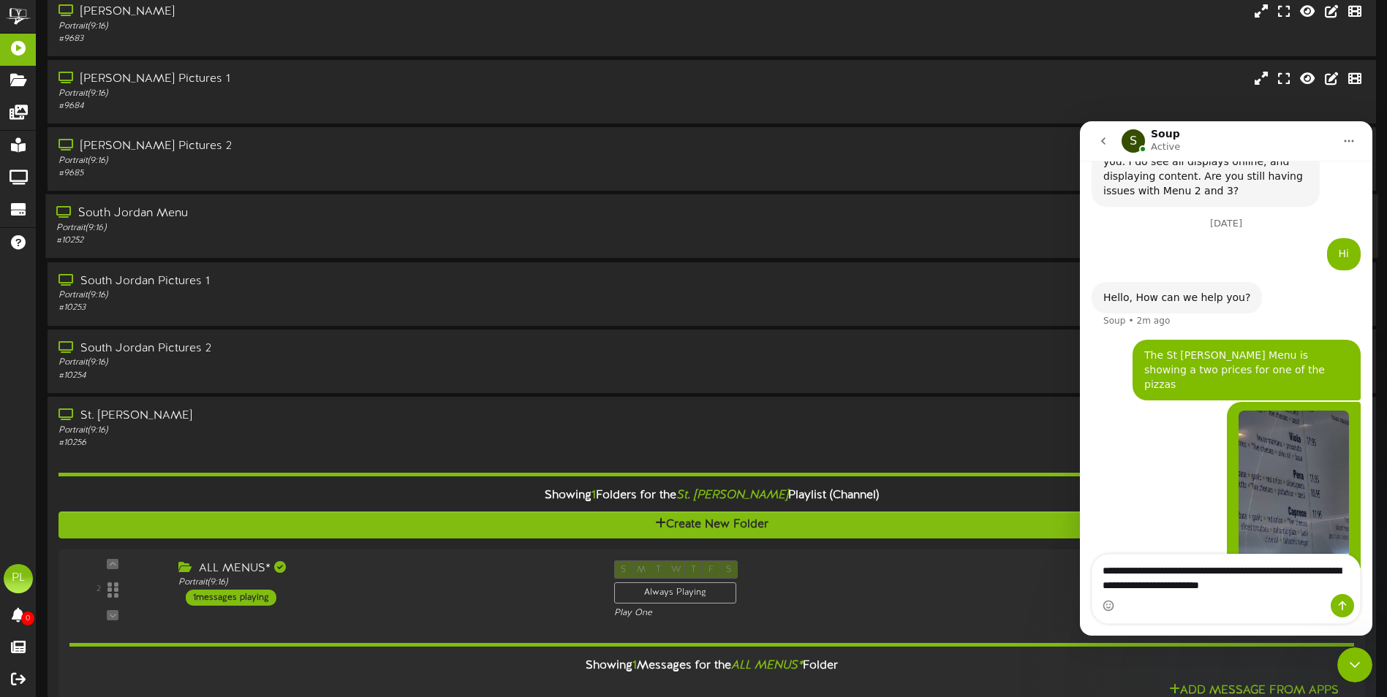
type textarea "**********"
click at [1301, 583] on textarea "**********" at bounding box center [1226, 574] width 268 height 39
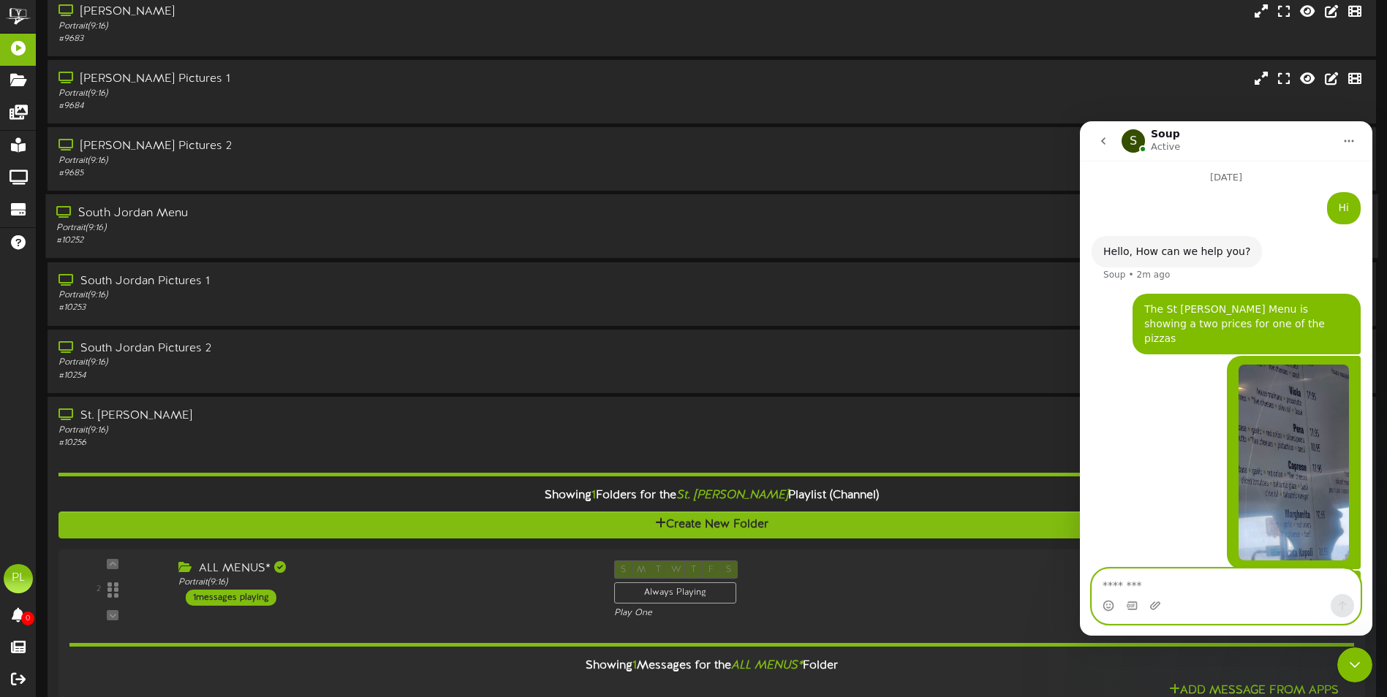
scroll to position [2337, 0]
type textarea "**********"
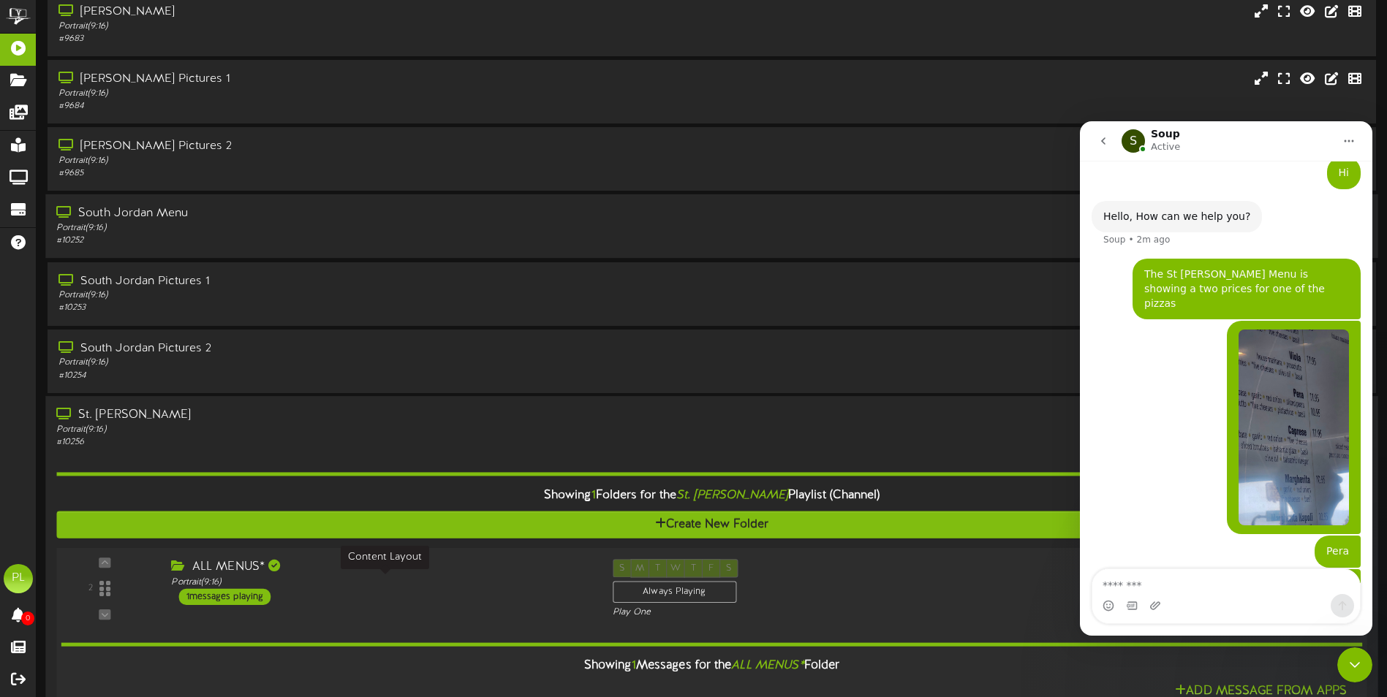
click at [436, 605] on div "2 ALL MENUS*" at bounding box center [711, 589] width 1323 height 60
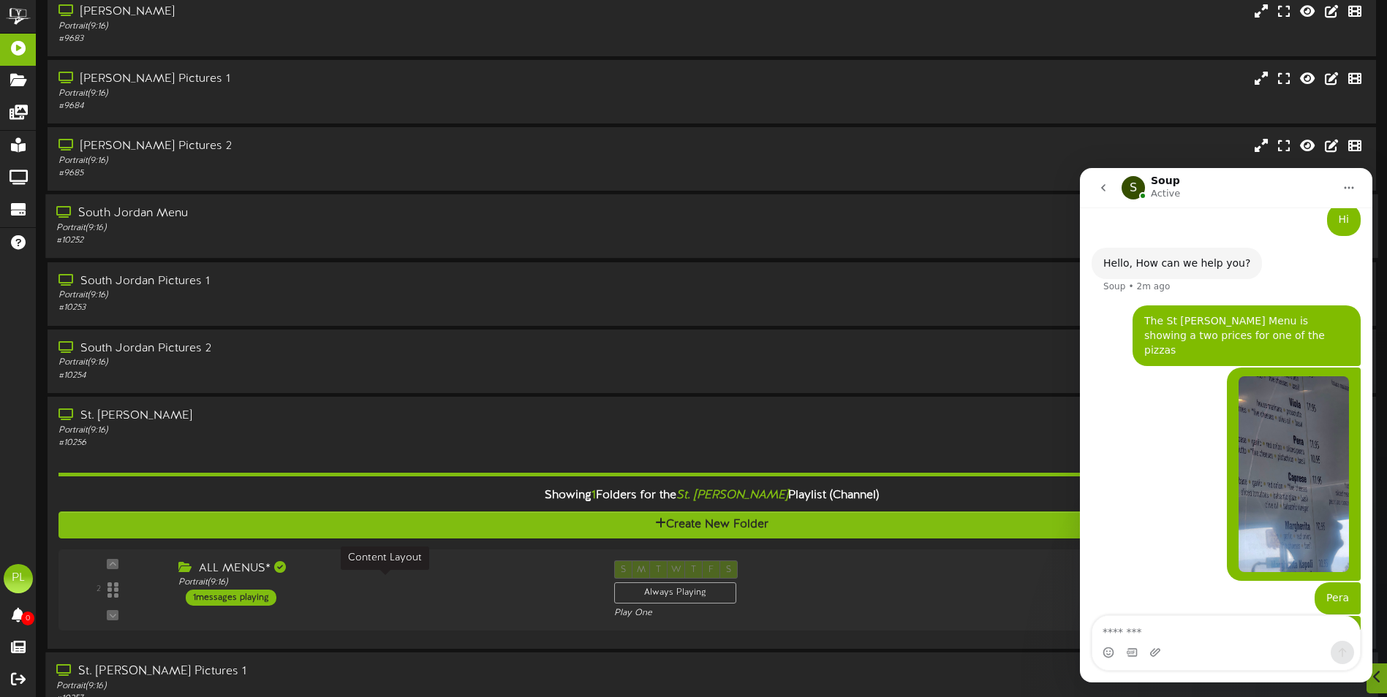
scroll to position [396, 0]
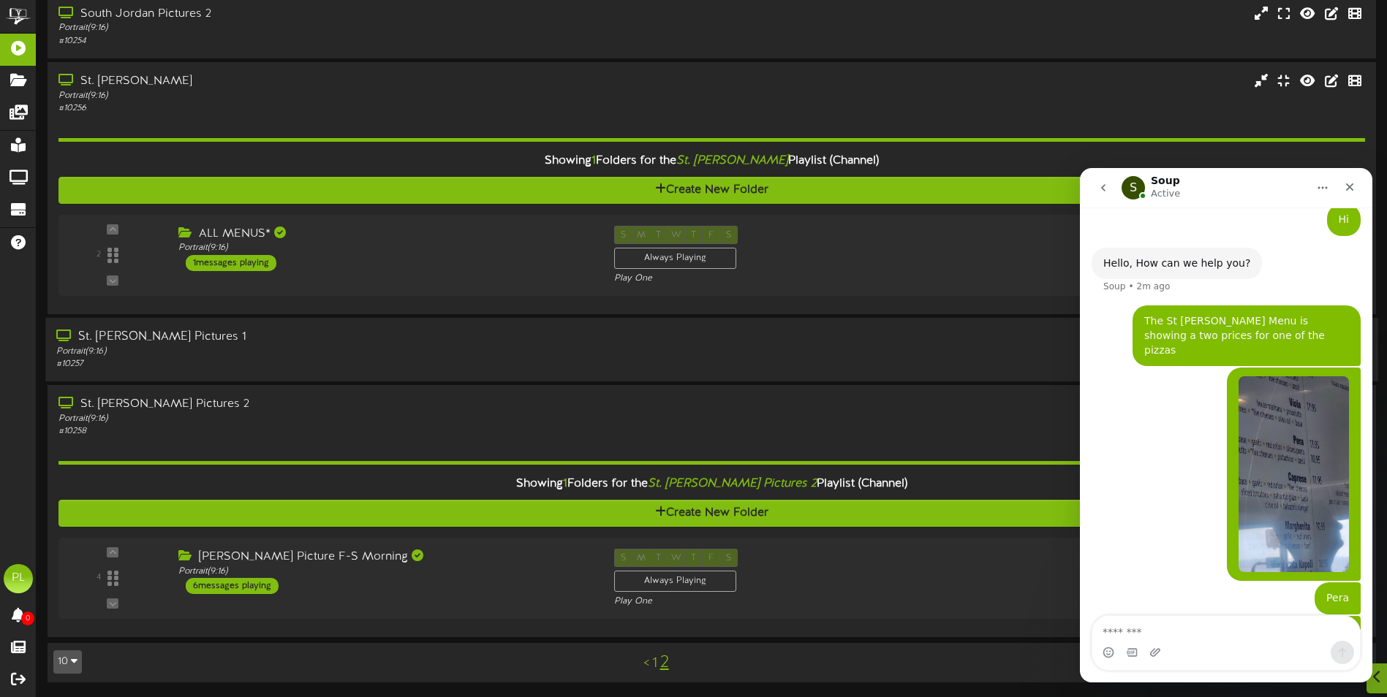
click at [379, 353] on div "Portrait ( 9:16 )" at bounding box center [322, 352] width 533 height 12
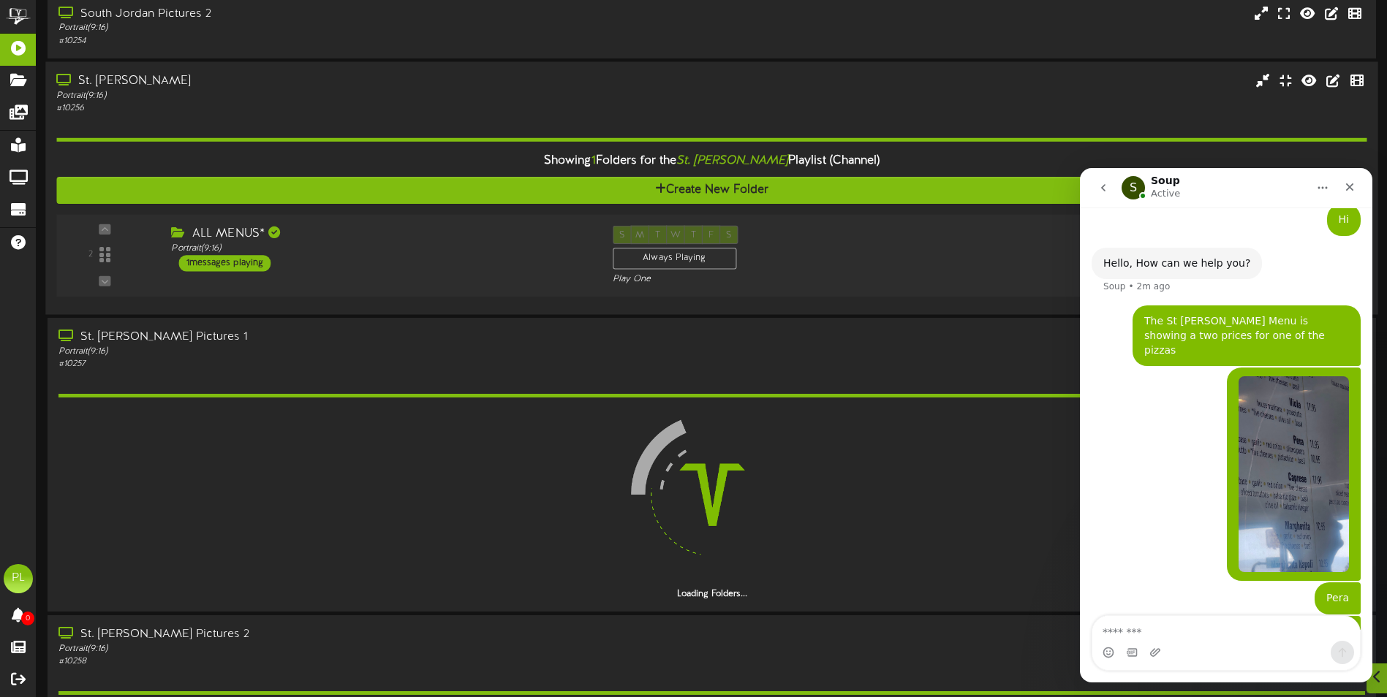
click at [393, 262] on div "ALL MENUS* Portrait ( 9:16 ) 1 messages playing" at bounding box center [380, 248] width 441 height 46
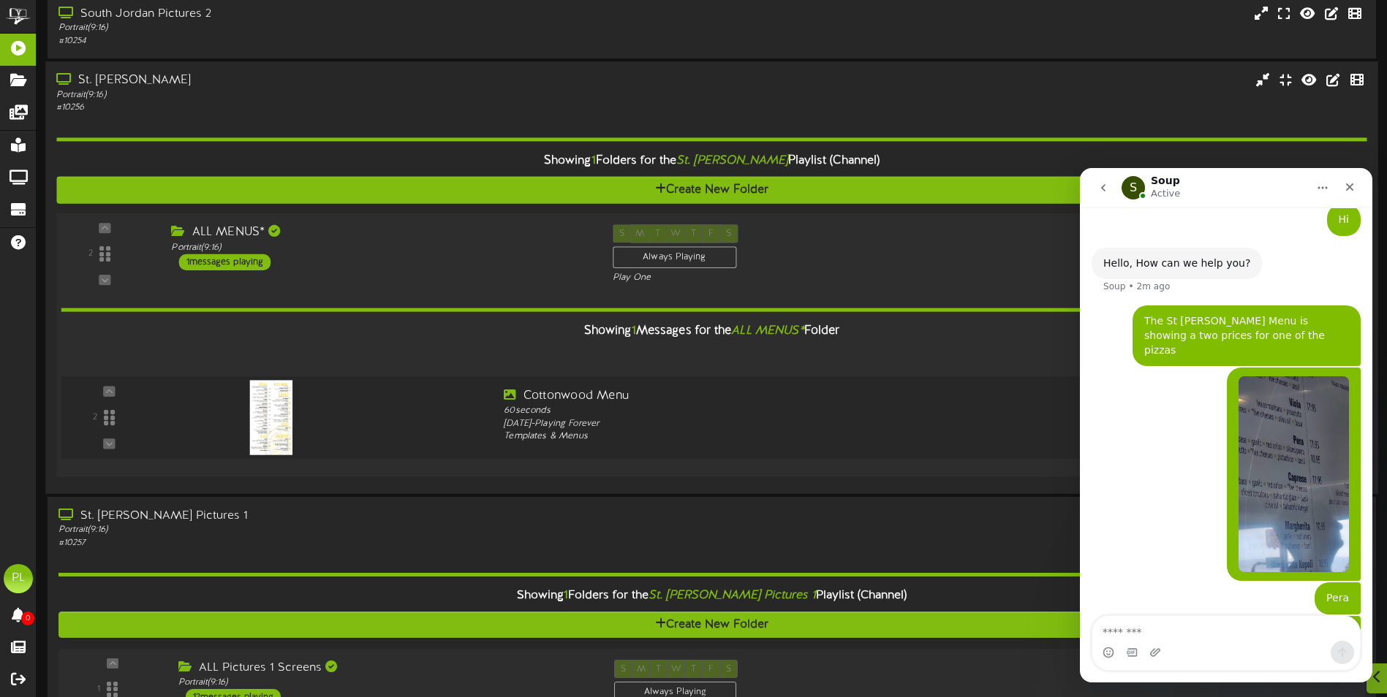
click at [393, 436] on div at bounding box center [328, 413] width 328 height 53
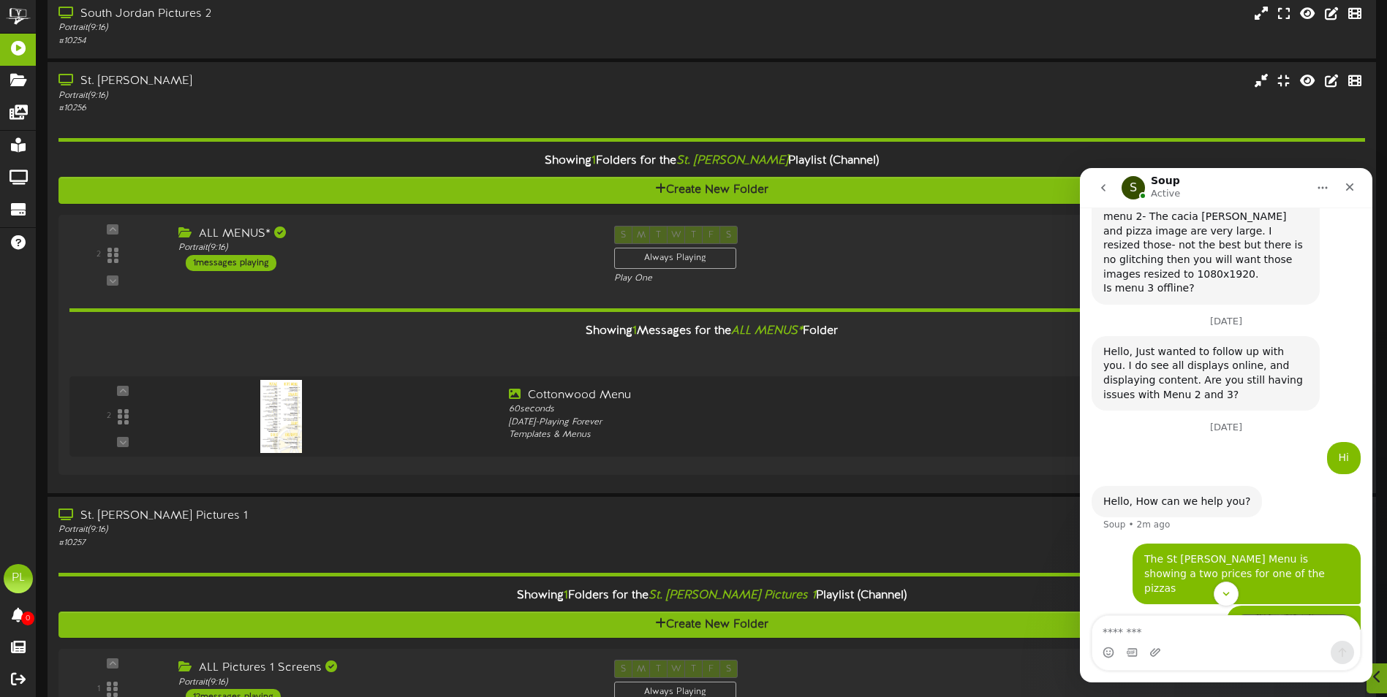
scroll to position [2371, 0]
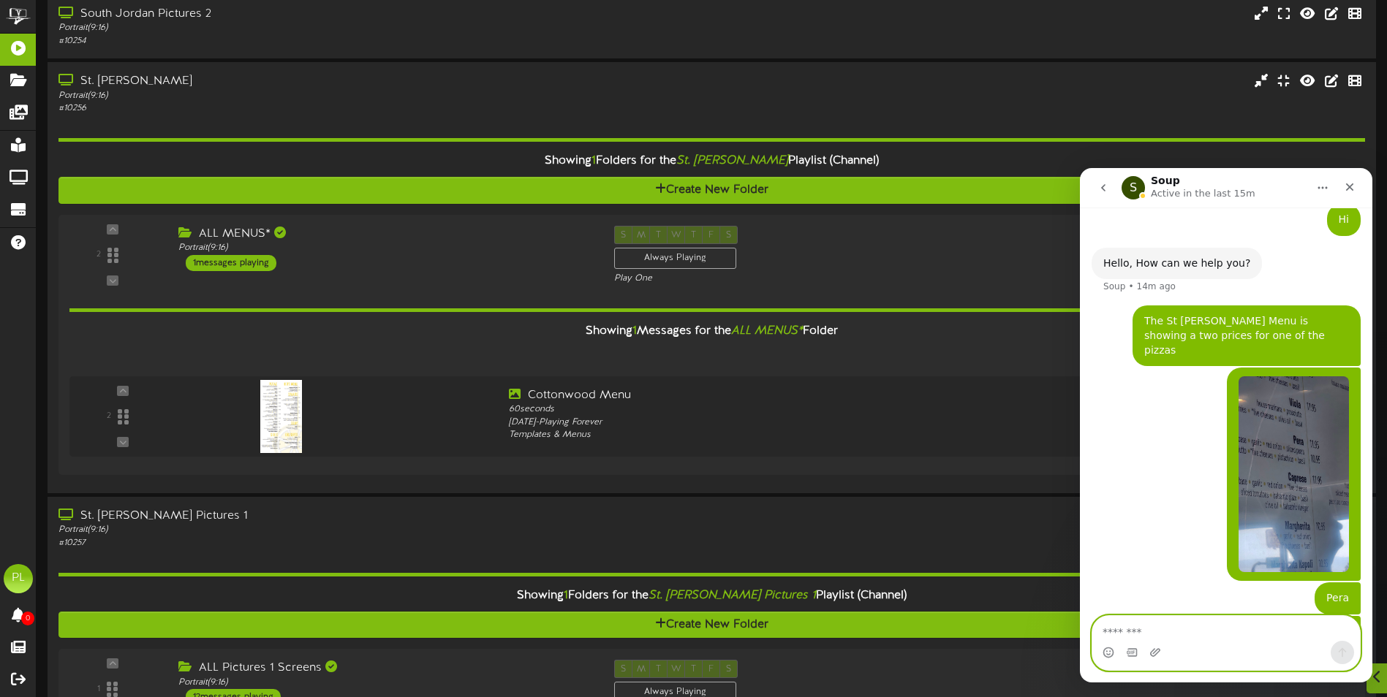
click at [1142, 625] on textarea "Message…" at bounding box center [1226, 628] width 268 height 25
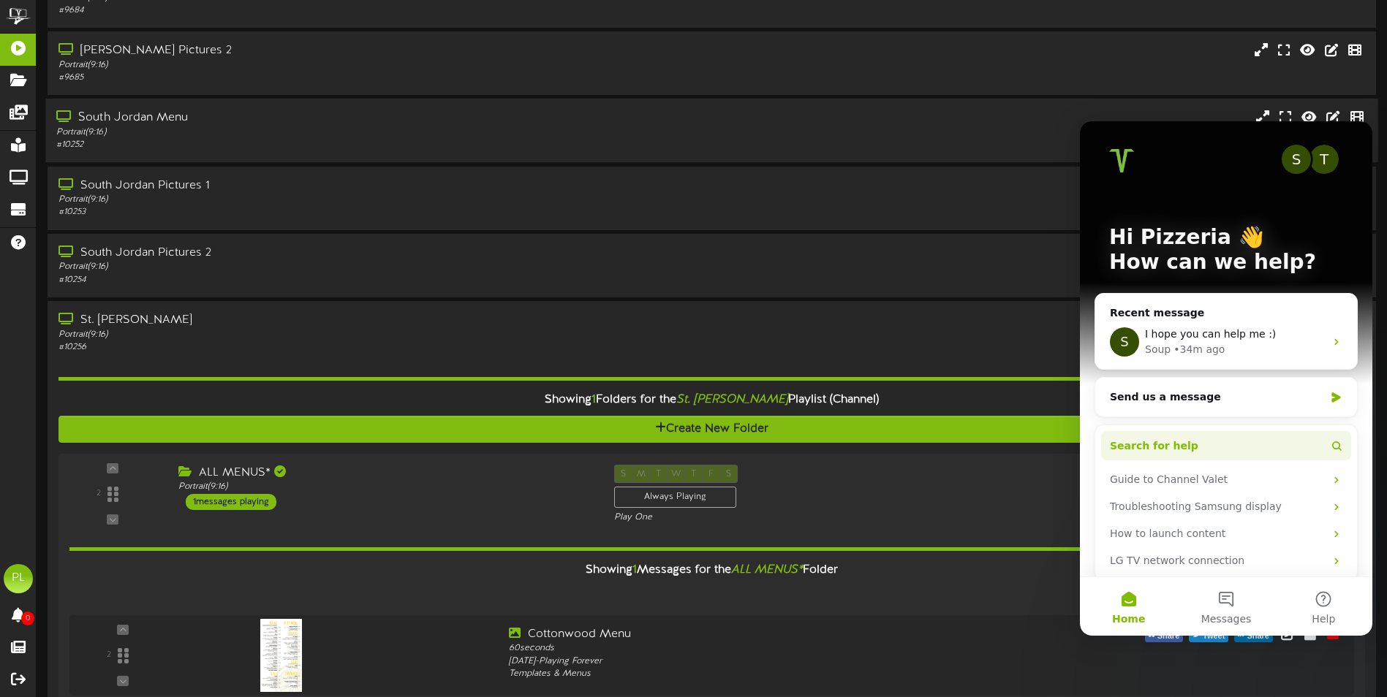
scroll to position [0, 0]
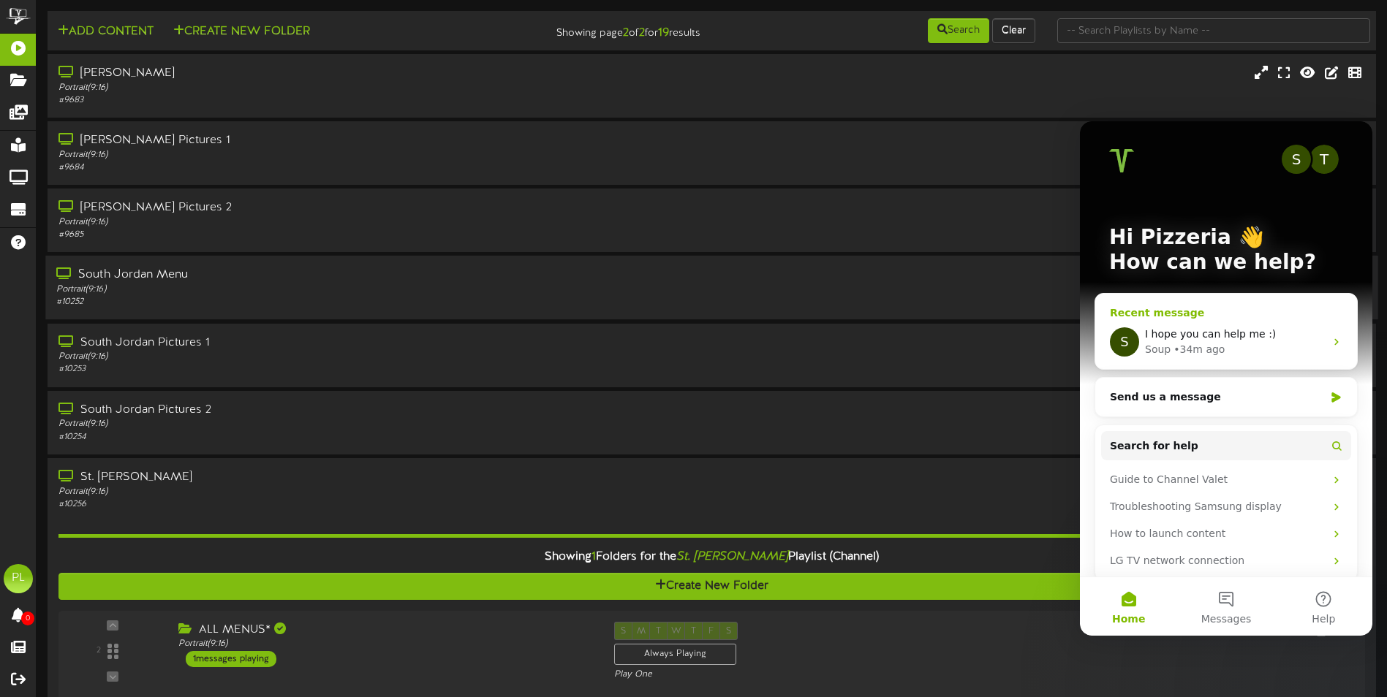
click at [1258, 340] on span "I hope you can help me :)" at bounding box center [1210, 334] width 131 height 12
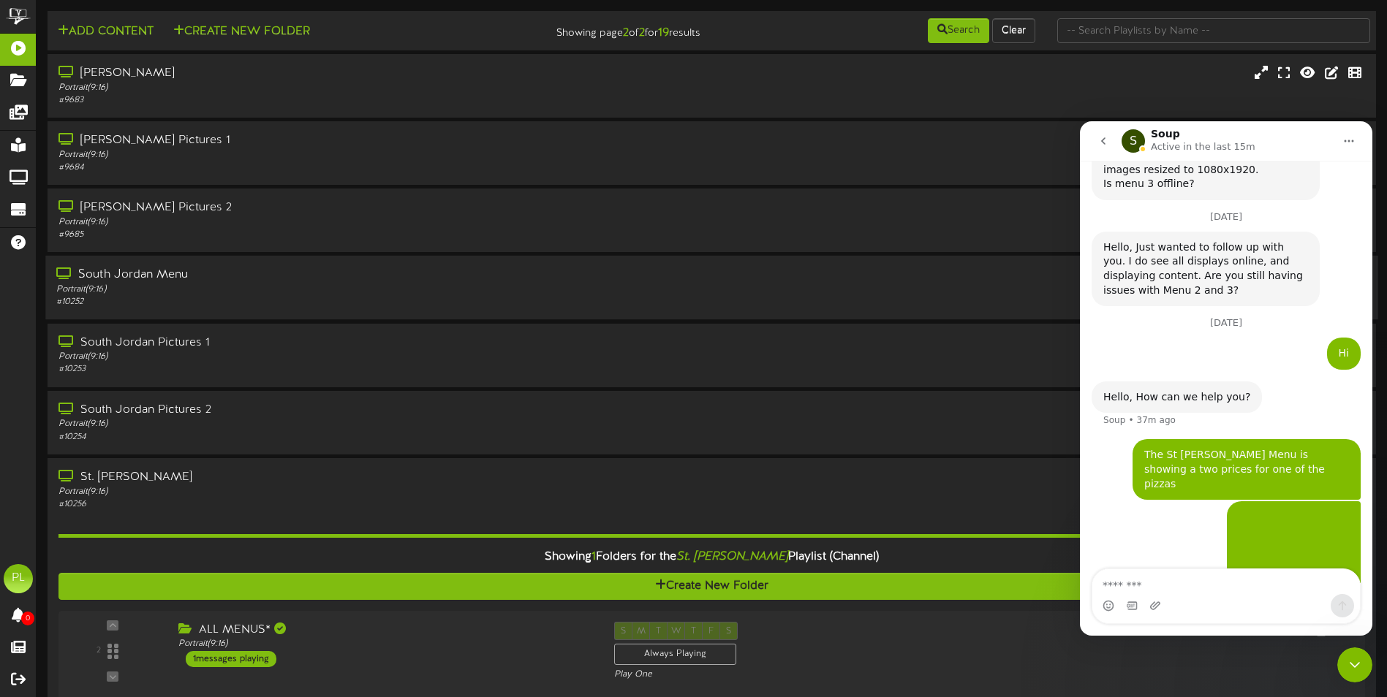
scroll to position [2371, 0]
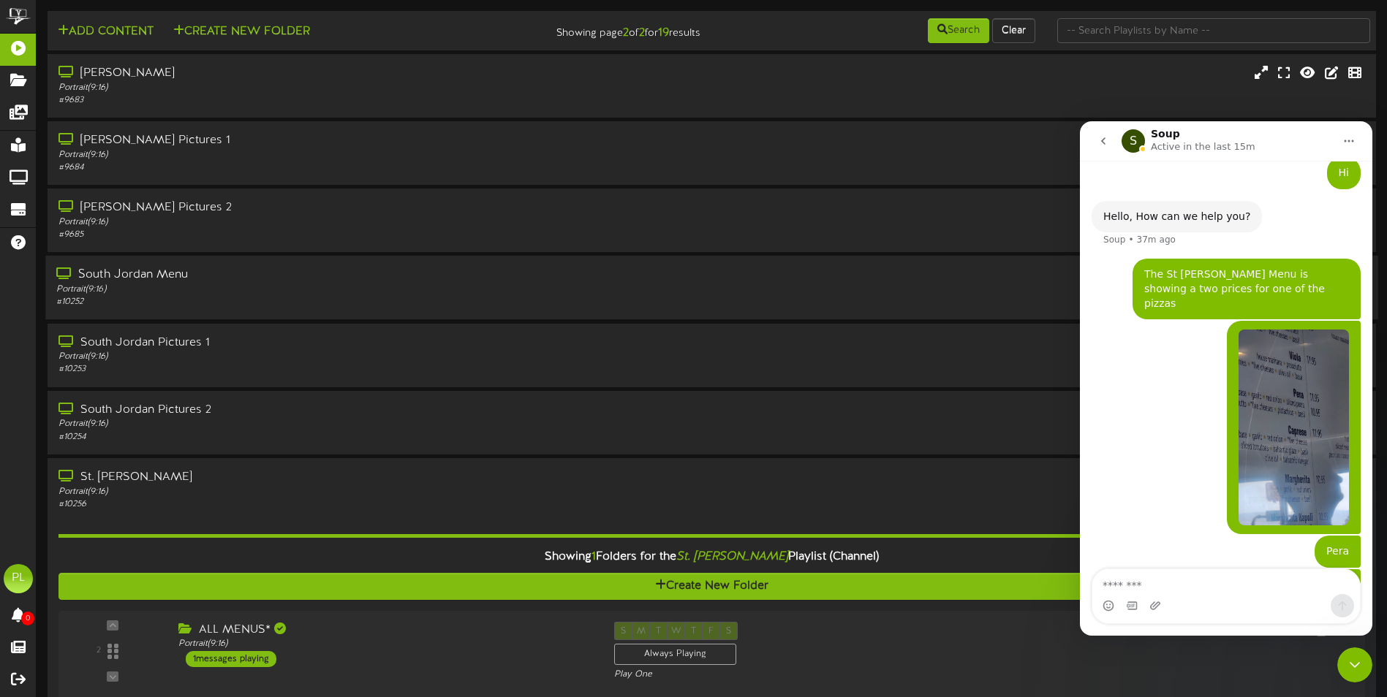
click at [1095, 140] on button "go back" at bounding box center [1103, 141] width 28 height 28
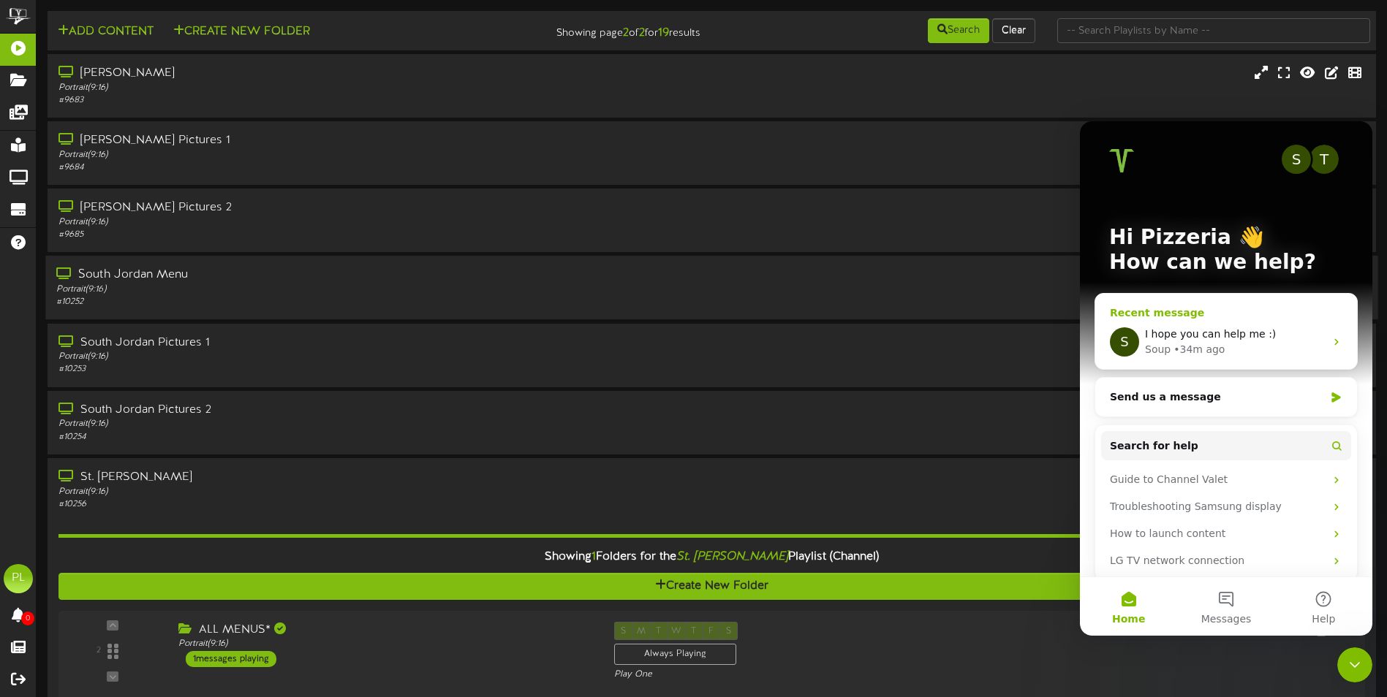
scroll to position [0, 0]
click at [1239, 330] on span "I hope you can help me :)" at bounding box center [1210, 334] width 131 height 12
